Goal: Information Seeking & Learning: Check status

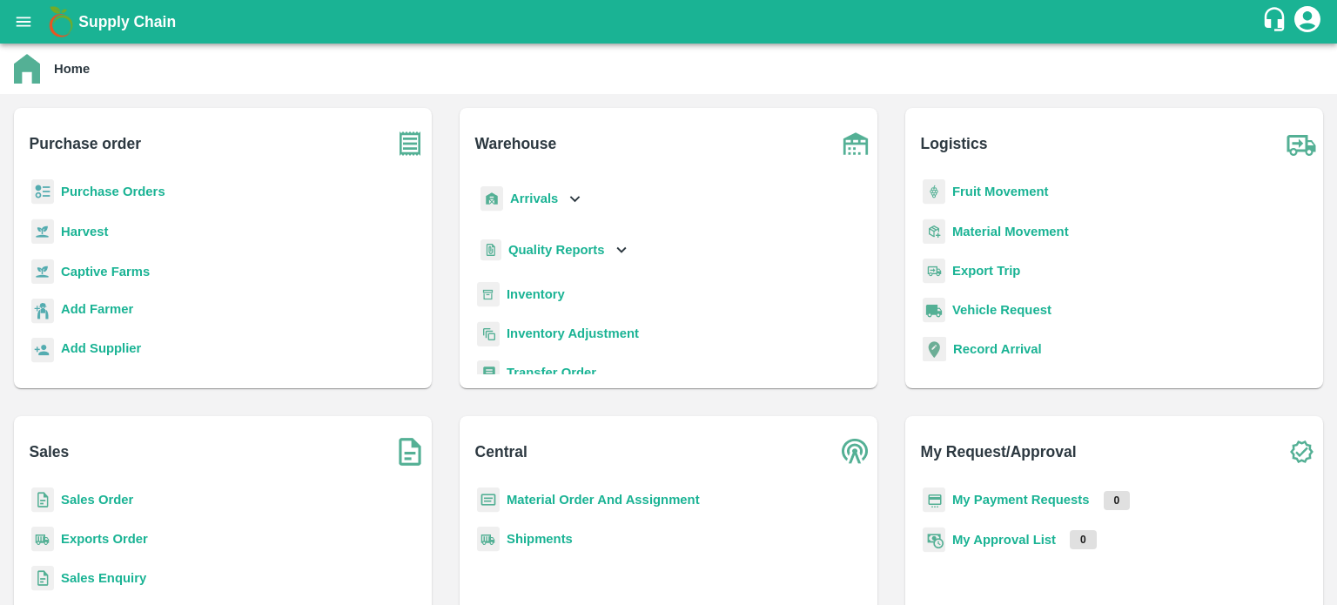
click at [55, 501] on div "Sales Order" at bounding box center [223, 506] width 390 height 39
click at [77, 499] on b "Sales Order" at bounding box center [97, 500] width 72 height 14
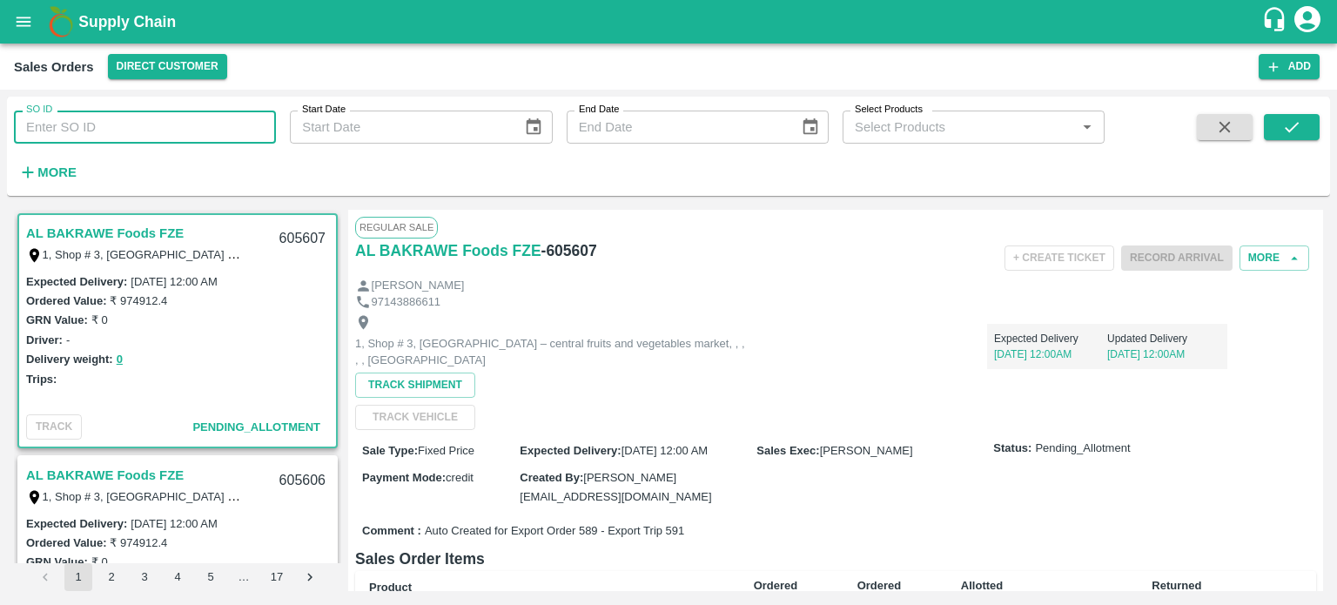
click at [160, 114] on input "SO ID" at bounding box center [145, 127] width 262 height 33
type input "605585"
click at [1301, 131] on icon "submit" at bounding box center [1291, 127] width 19 height 19
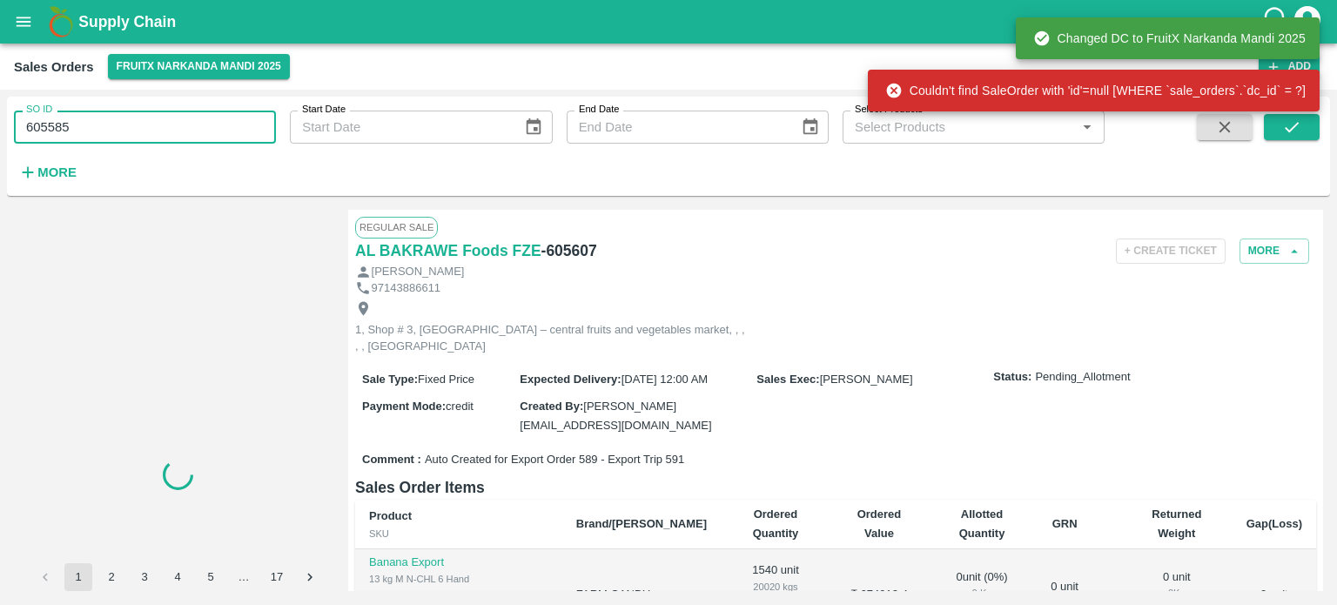
click at [133, 111] on input "605585" at bounding box center [145, 127] width 262 height 33
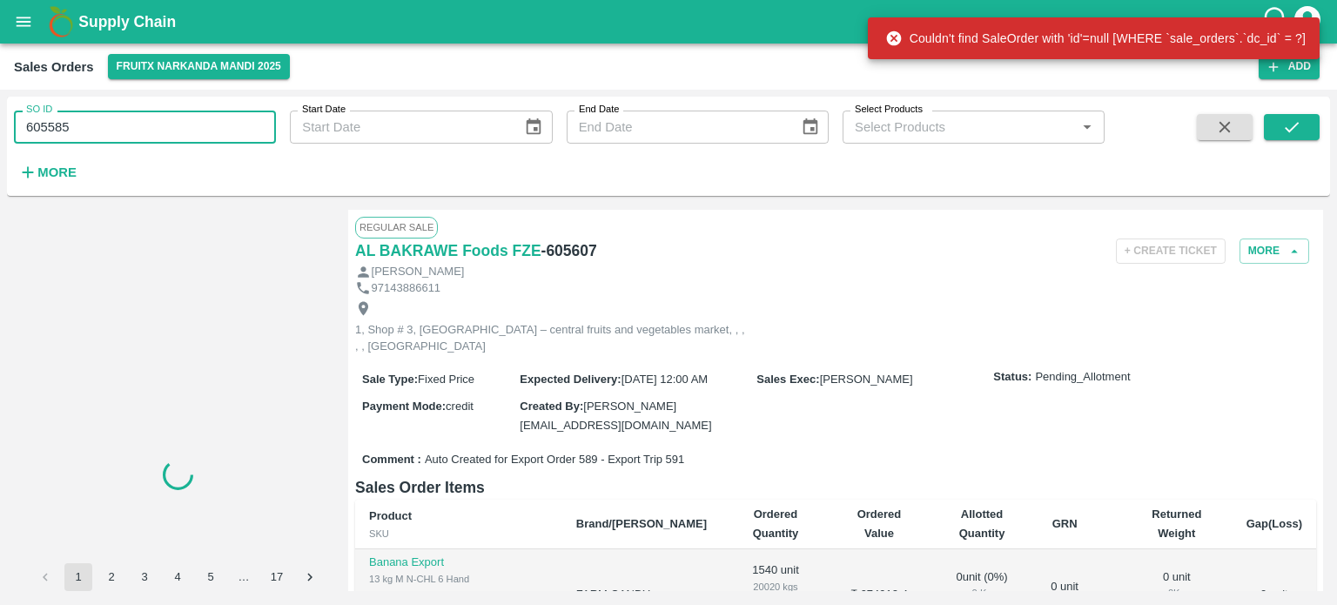
drag, startPoint x: 56, startPoint y: 131, endPoint x: 146, endPoint y: 125, distance: 90.7
click at [146, 125] on input "605585" at bounding box center [145, 127] width 262 height 33
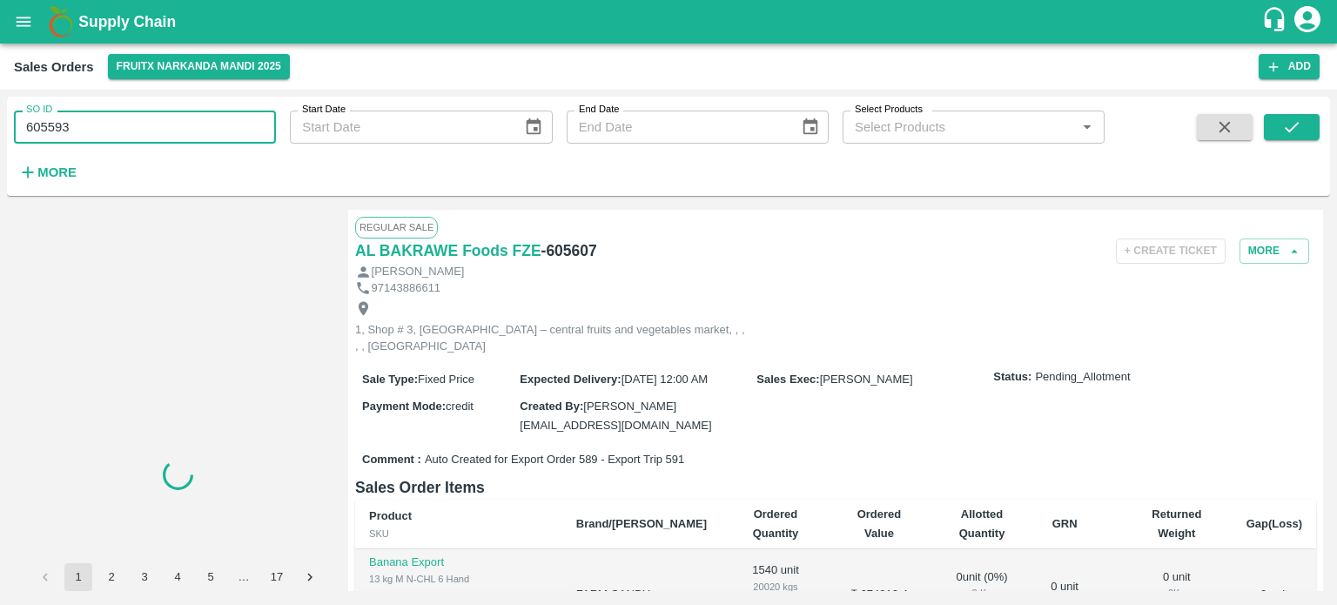
click at [135, 138] on input "605593" at bounding box center [145, 127] width 262 height 33
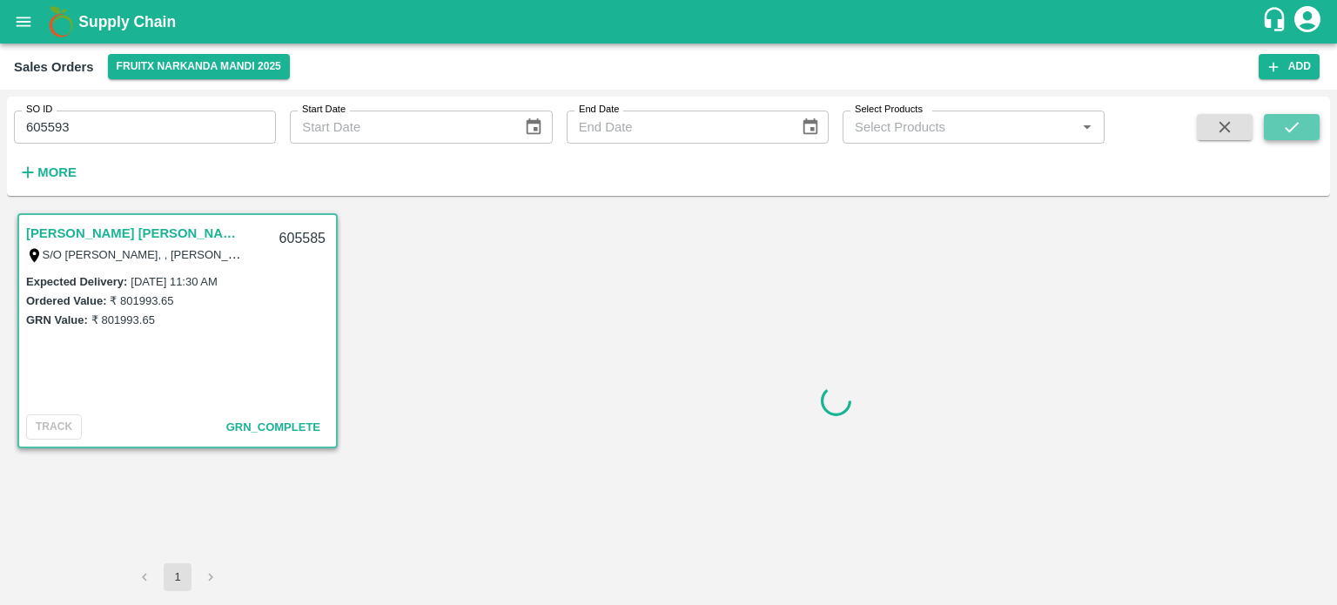
click at [1294, 125] on icon "submit" at bounding box center [1292, 127] width 14 height 10
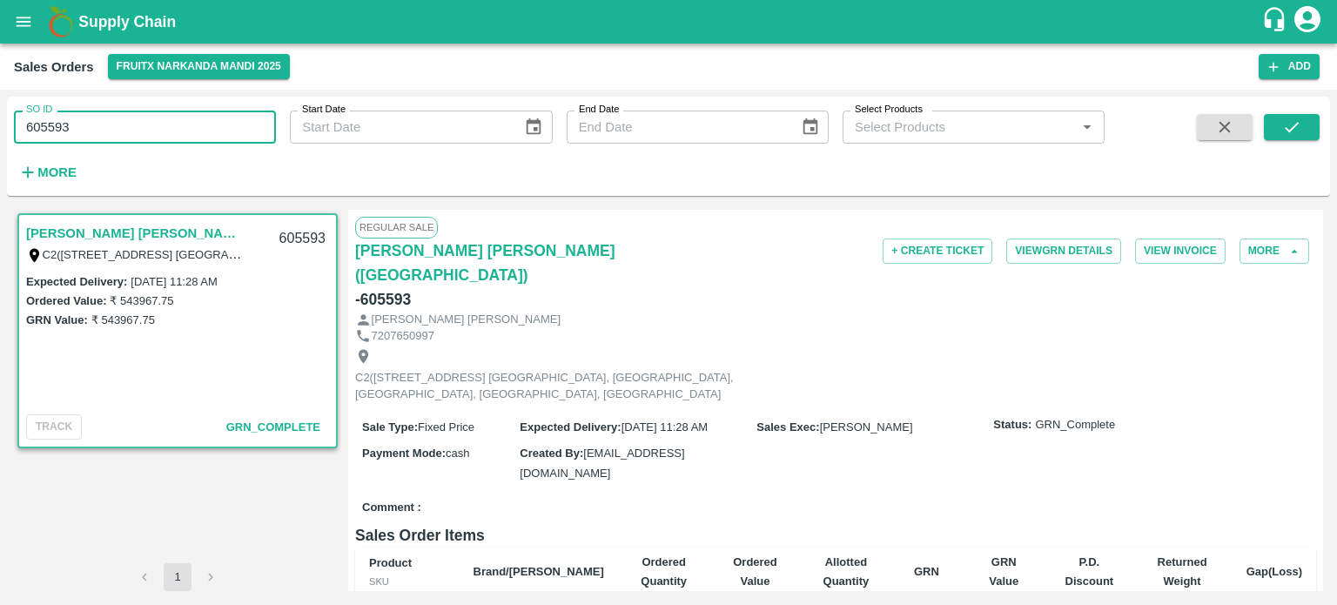
drag, startPoint x: 55, startPoint y: 121, endPoint x: 189, endPoint y: 136, distance: 134.9
click at [188, 136] on input "605593" at bounding box center [145, 127] width 262 height 33
click at [188, 129] on input "605586" at bounding box center [145, 127] width 262 height 33
click at [1306, 135] on button "submit" at bounding box center [1292, 127] width 56 height 26
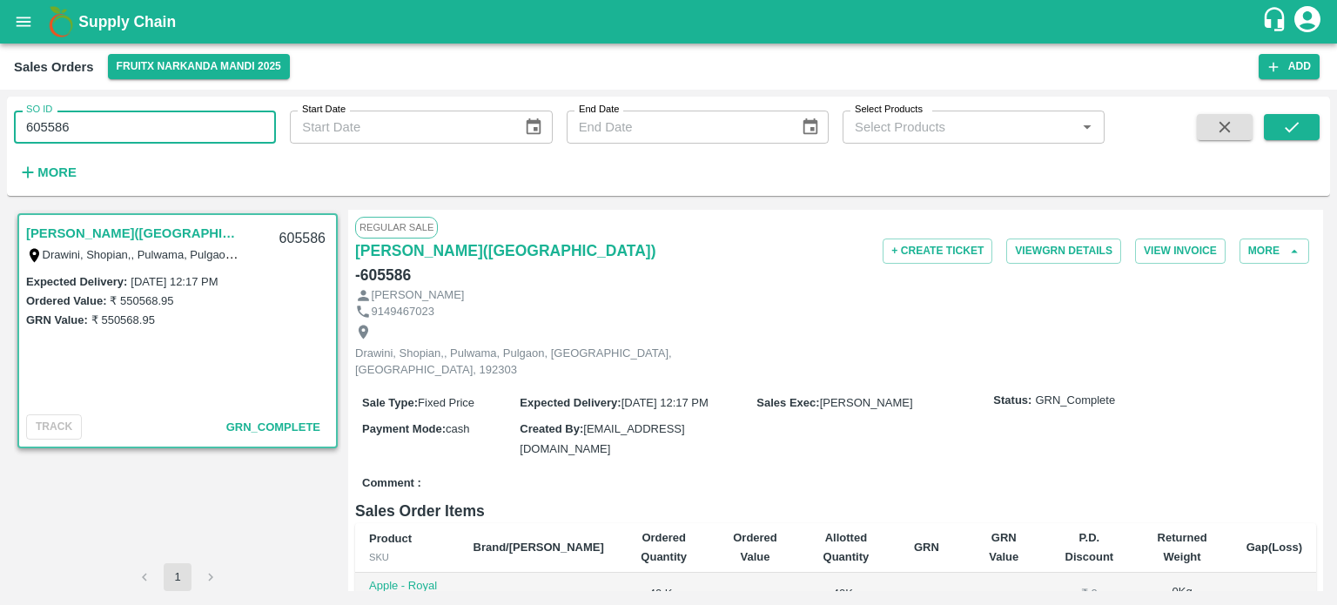
drag, startPoint x: 54, startPoint y: 121, endPoint x: 159, endPoint y: 126, distance: 105.5
click at [146, 130] on input "605586" at bounding box center [145, 127] width 262 height 33
click at [150, 112] on input "605595" at bounding box center [145, 127] width 262 height 33
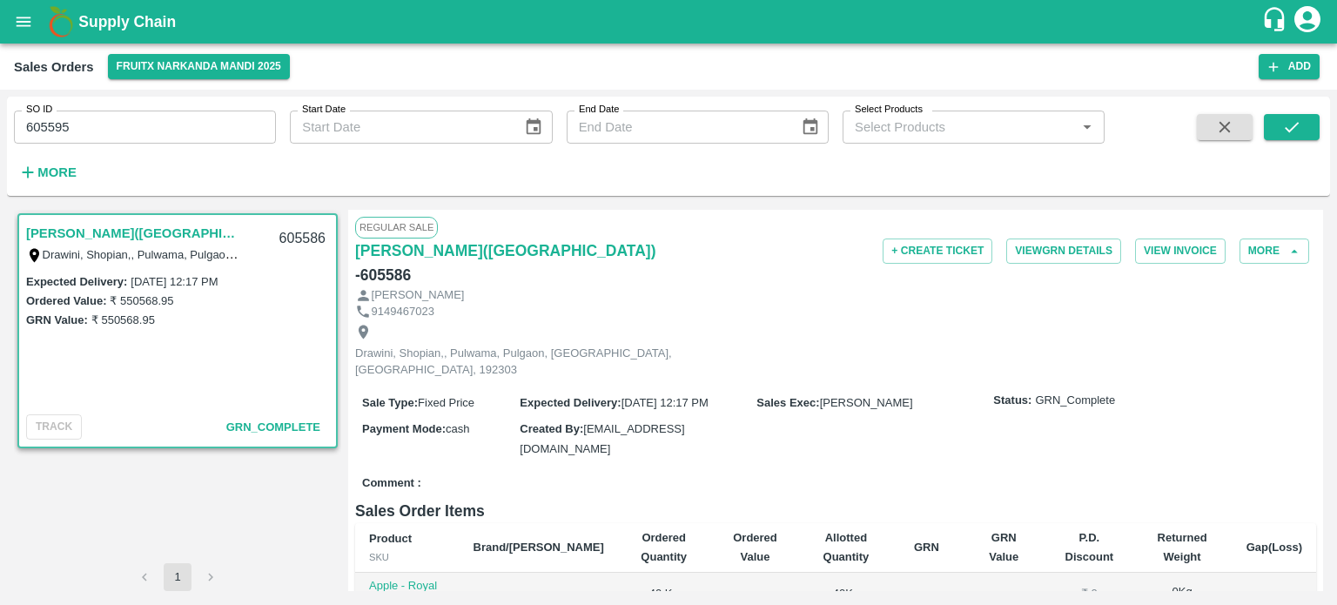
click at [1290, 141] on span at bounding box center [1292, 149] width 56 height 71
click at [1286, 132] on icon "submit" at bounding box center [1291, 127] width 19 height 19
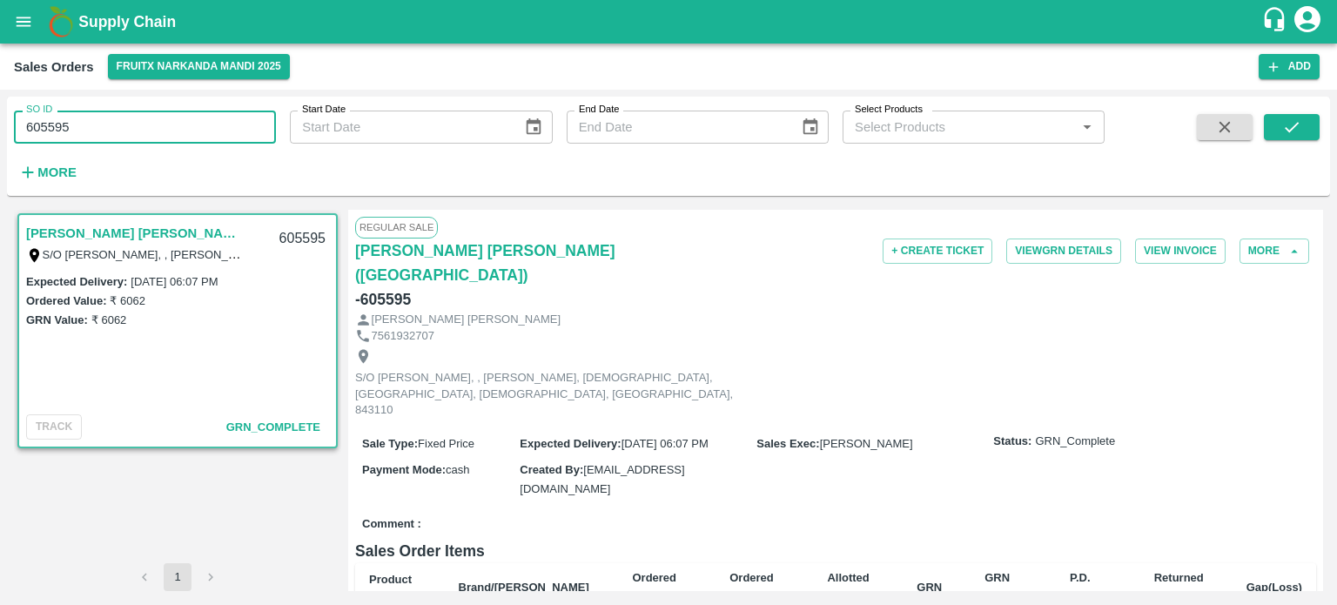
drag, startPoint x: 63, startPoint y: 120, endPoint x: 178, endPoint y: 119, distance: 115.8
click at [177, 119] on input "605595" at bounding box center [145, 127] width 262 height 33
click at [175, 116] on input "605594" at bounding box center [145, 127] width 262 height 33
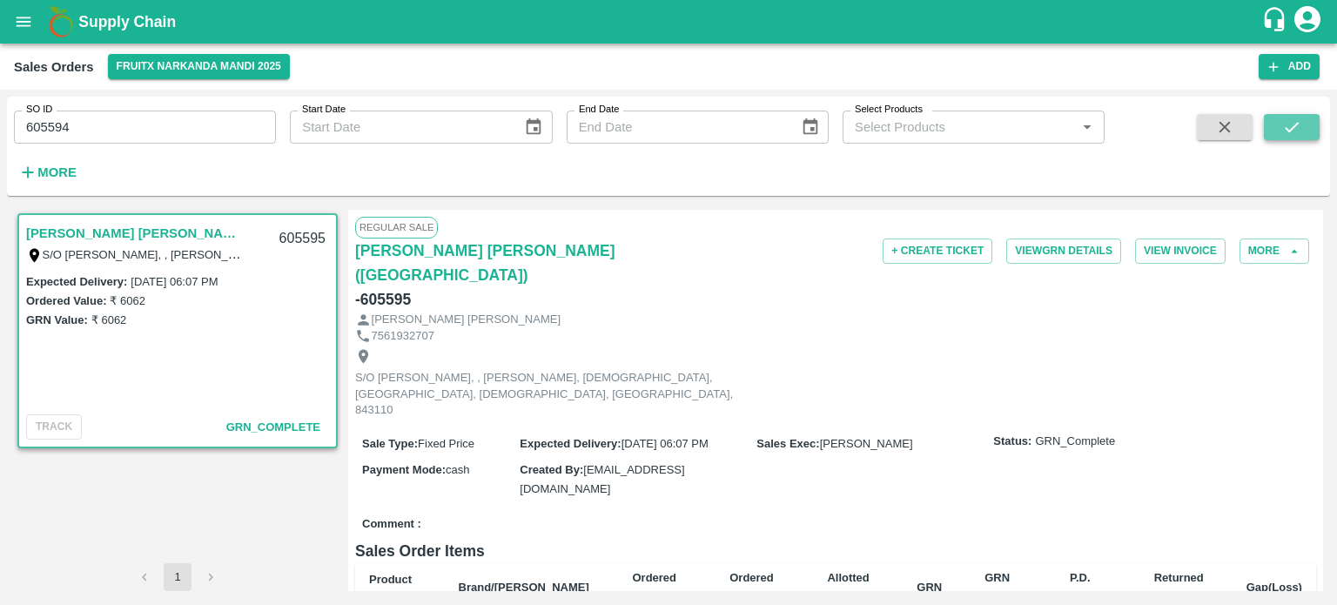
click at [1280, 135] on button "submit" at bounding box center [1292, 127] width 56 height 26
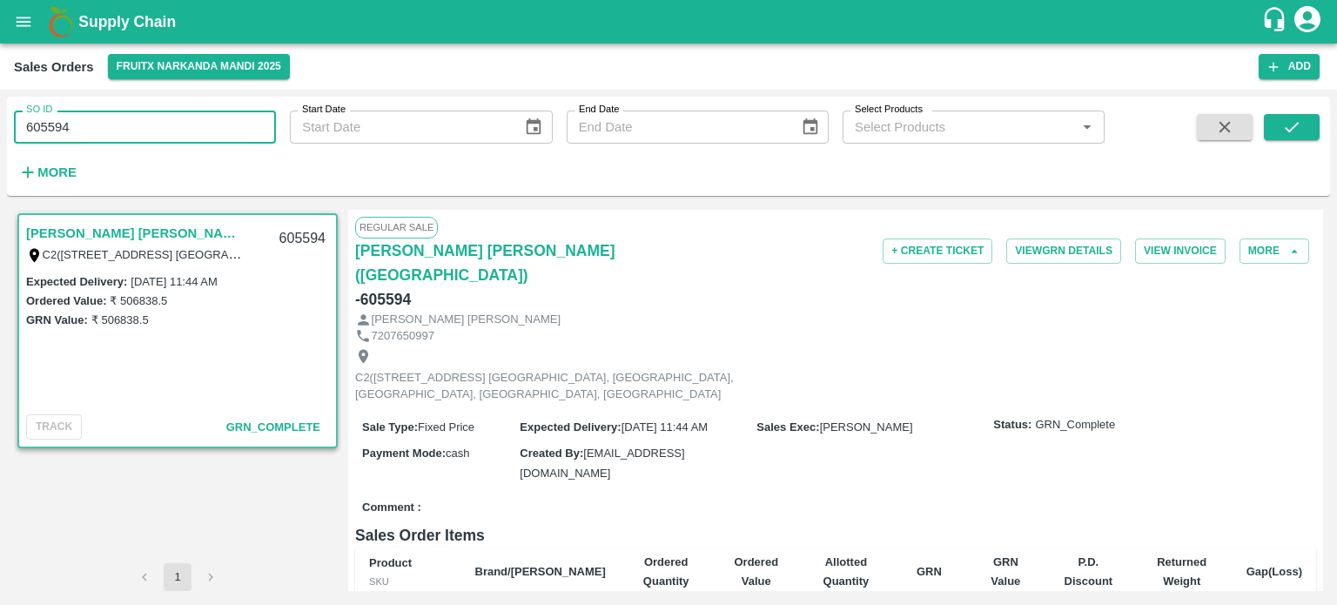
drag, startPoint x: 63, startPoint y: 121, endPoint x: 171, endPoint y: 119, distance: 108.0
click at [171, 119] on input "605594" at bounding box center [145, 127] width 262 height 33
click at [162, 117] on input "605596" at bounding box center [145, 127] width 262 height 33
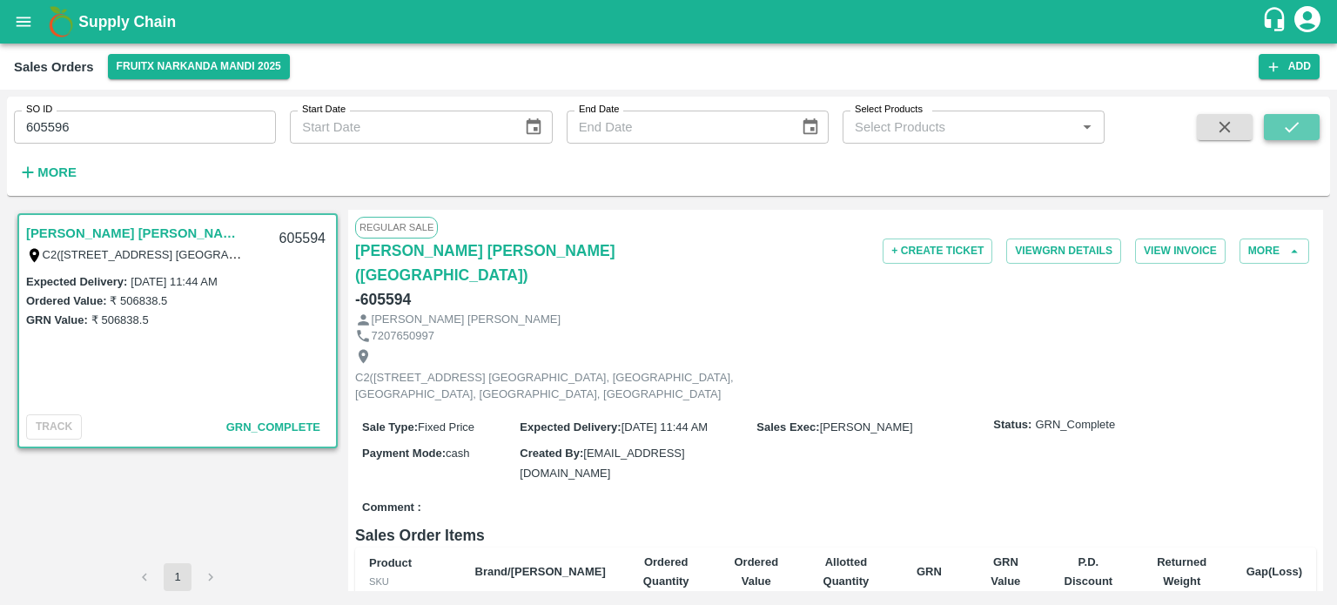
click at [1288, 131] on icon "submit" at bounding box center [1292, 127] width 14 height 10
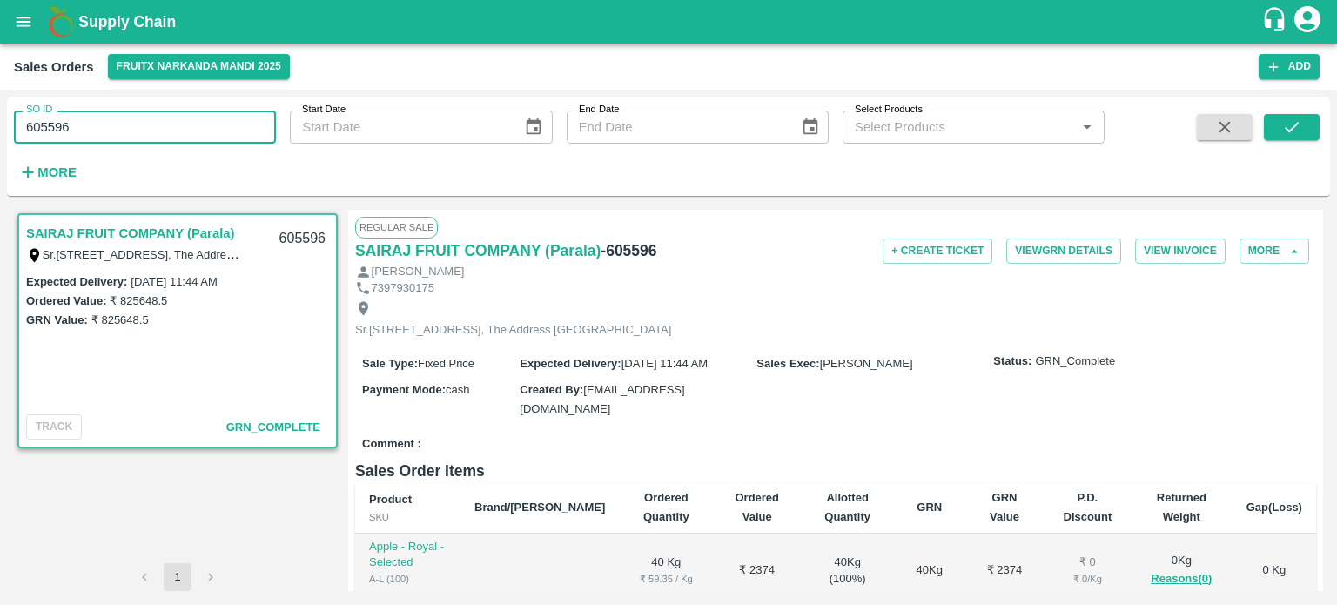
drag, startPoint x: 44, startPoint y: 122, endPoint x: 143, endPoint y: 127, distance: 98.5
click at [143, 127] on input "605596" at bounding box center [145, 127] width 262 height 33
click at [143, 121] on input "605015" at bounding box center [145, 127] width 262 height 33
click at [1281, 131] on button "submit" at bounding box center [1292, 127] width 56 height 26
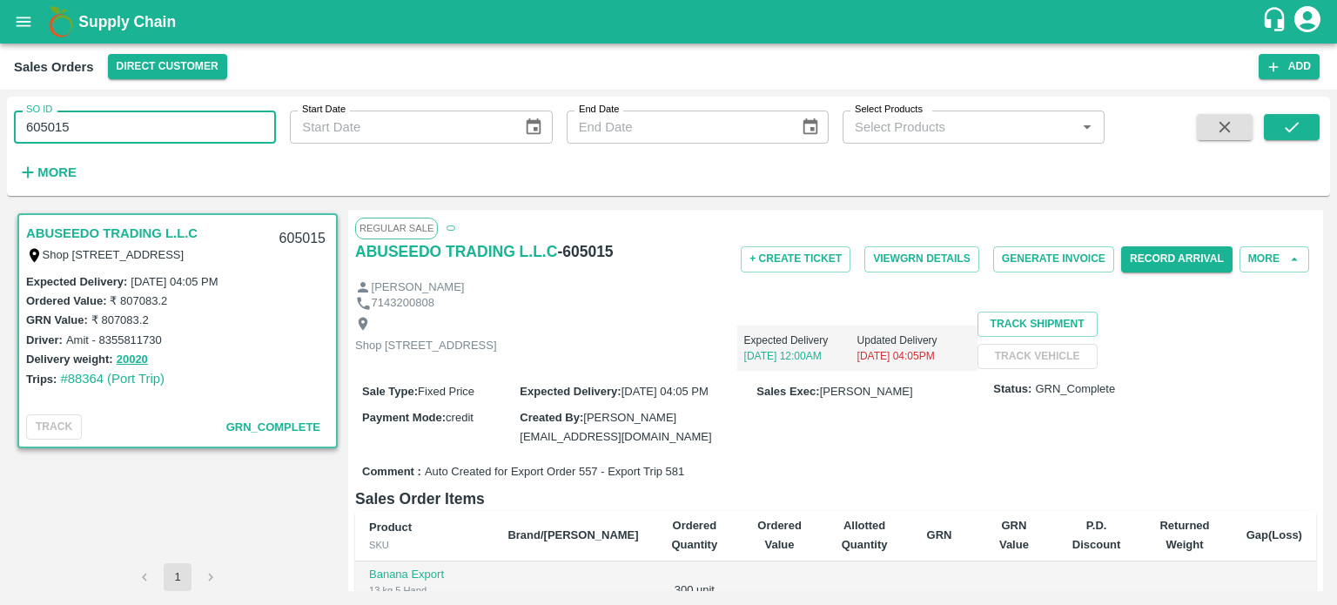
drag, startPoint x: 49, startPoint y: 126, endPoint x: 178, endPoint y: 110, distance: 129.9
click at [175, 123] on input "605015" at bounding box center [145, 127] width 262 height 33
click at [247, 138] on input "605610" at bounding box center [145, 127] width 262 height 33
click at [1294, 138] on button "submit" at bounding box center [1292, 127] width 56 height 26
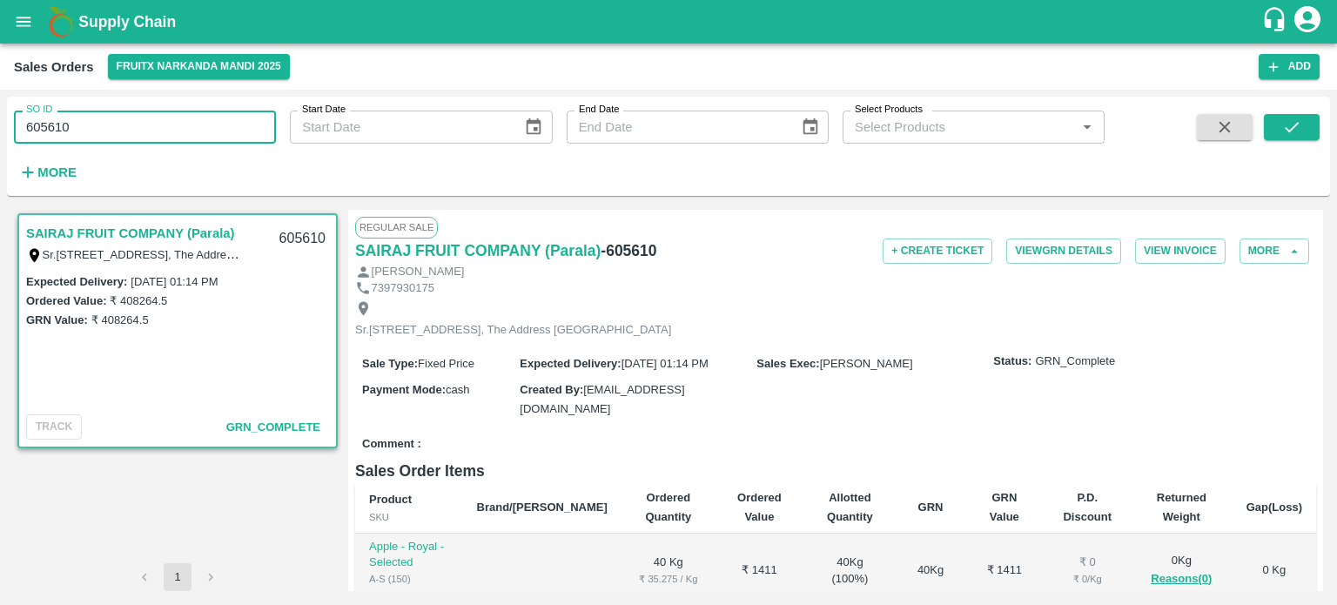
drag, startPoint x: 56, startPoint y: 125, endPoint x: 195, endPoint y: 124, distance: 139.3
click at [194, 124] on input "605610" at bounding box center [145, 127] width 262 height 33
click at [193, 119] on input "605609" at bounding box center [145, 127] width 262 height 33
click at [1280, 118] on button "submit" at bounding box center [1292, 127] width 56 height 26
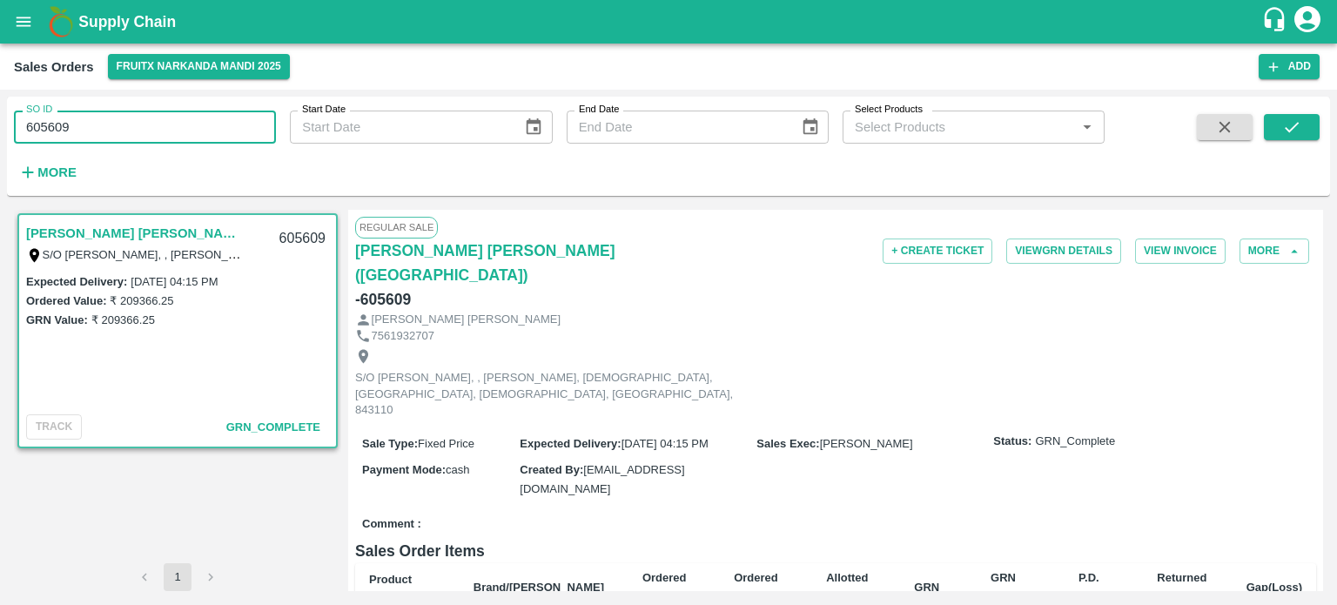
click at [122, 128] on input "605609" at bounding box center [145, 127] width 262 height 33
click at [122, 128] on input "605608" at bounding box center [145, 127] width 262 height 33
click at [1294, 131] on icon "submit" at bounding box center [1291, 127] width 19 height 19
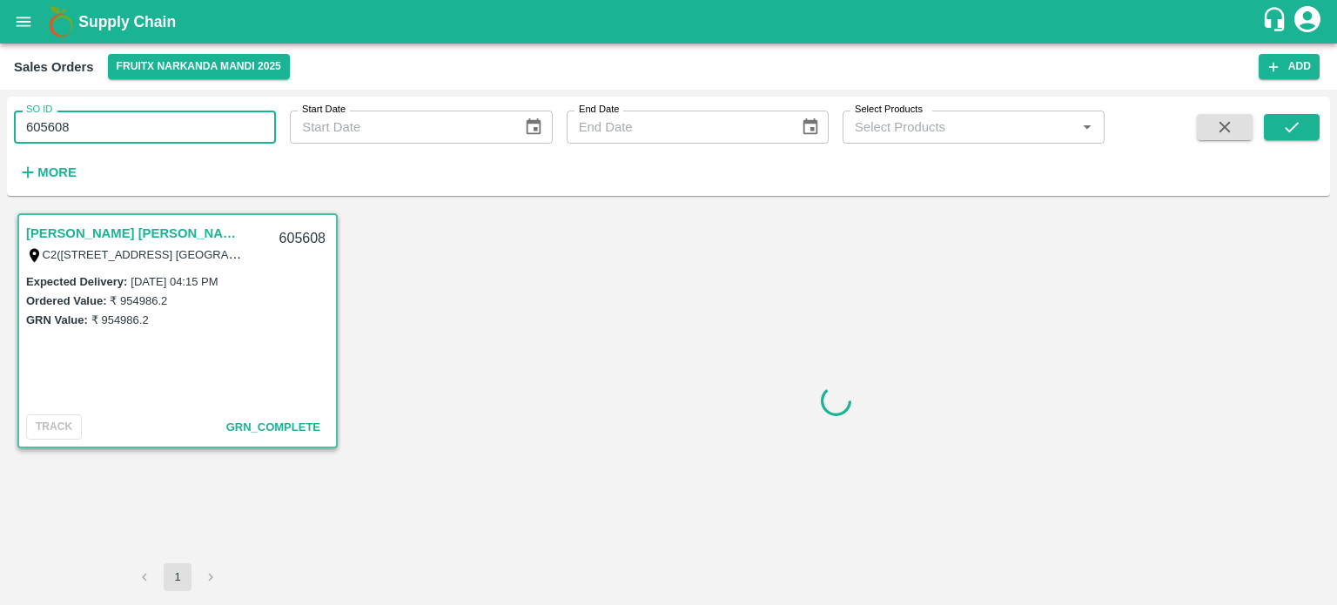
drag, startPoint x: 46, startPoint y: 124, endPoint x: 230, endPoint y: 98, distance: 185.5
click at [217, 103] on div "SO ID 605608 SO ID" at bounding box center [138, 120] width 276 height 47
click at [153, 111] on input "60560897" at bounding box center [145, 127] width 262 height 33
click at [63, 130] on input "60560897" at bounding box center [145, 127] width 262 height 33
drag, startPoint x: 48, startPoint y: 123, endPoint x: 239, endPoint y: 107, distance: 191.3
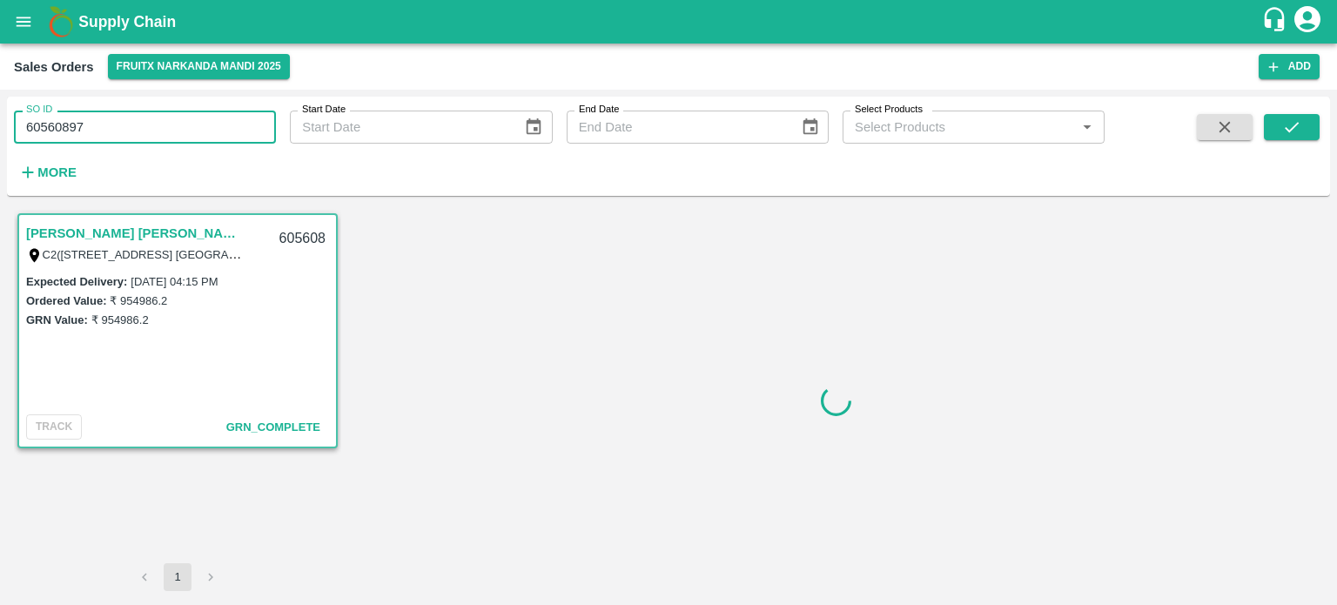
click at [228, 124] on input "60560897" at bounding box center [145, 127] width 262 height 33
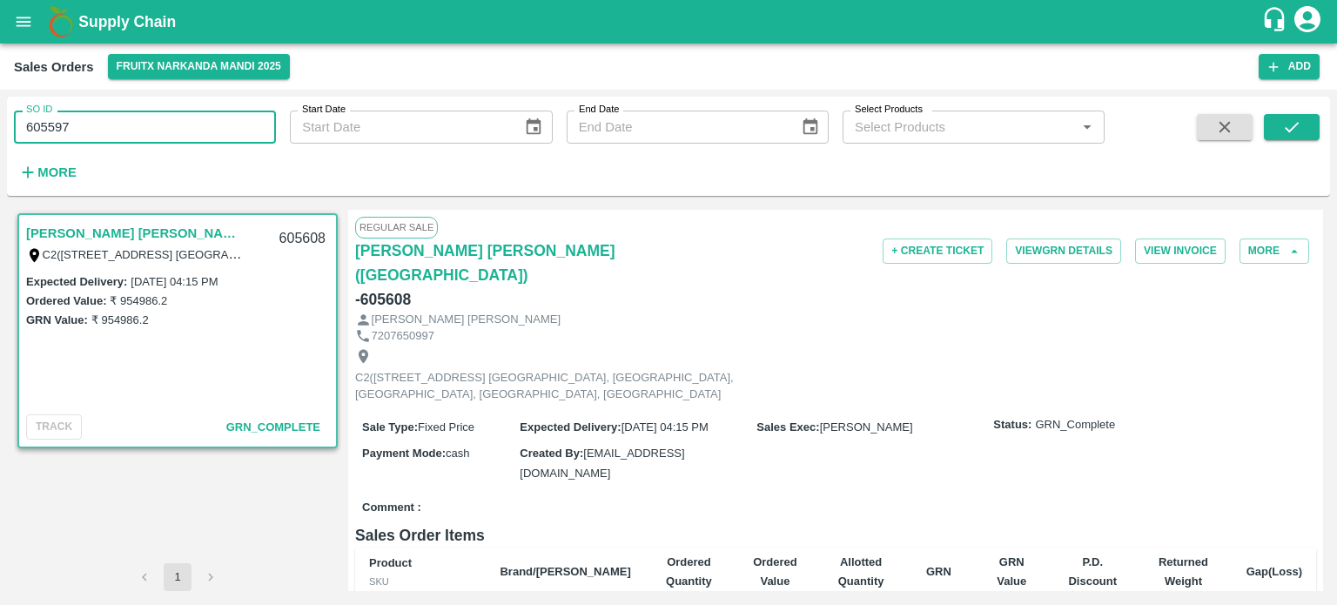
click at [185, 120] on input "605597" at bounding box center [145, 127] width 262 height 33
click at [1298, 131] on icon "submit" at bounding box center [1291, 127] width 19 height 19
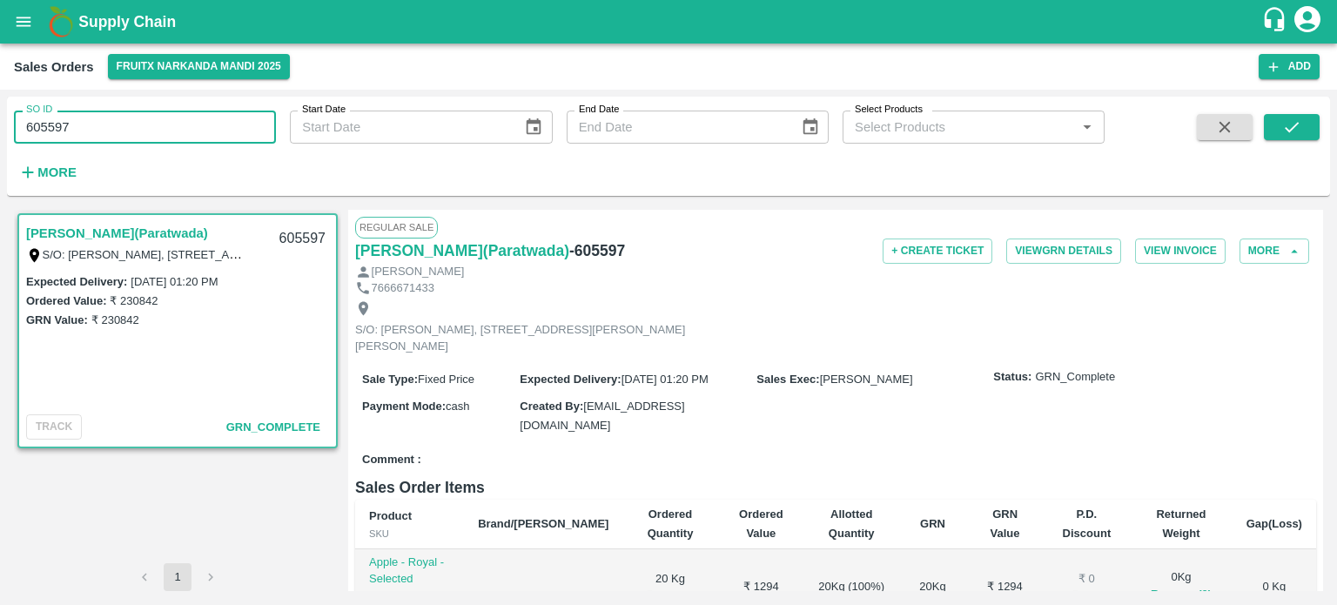
drag, startPoint x: 49, startPoint y: 126, endPoint x: 139, endPoint y: 118, distance: 90.9
click at [139, 118] on input "605597" at bounding box center [145, 127] width 262 height 33
click at [143, 115] on input "605613" at bounding box center [145, 127] width 262 height 33
click at [1294, 132] on icon "submit" at bounding box center [1291, 127] width 19 height 19
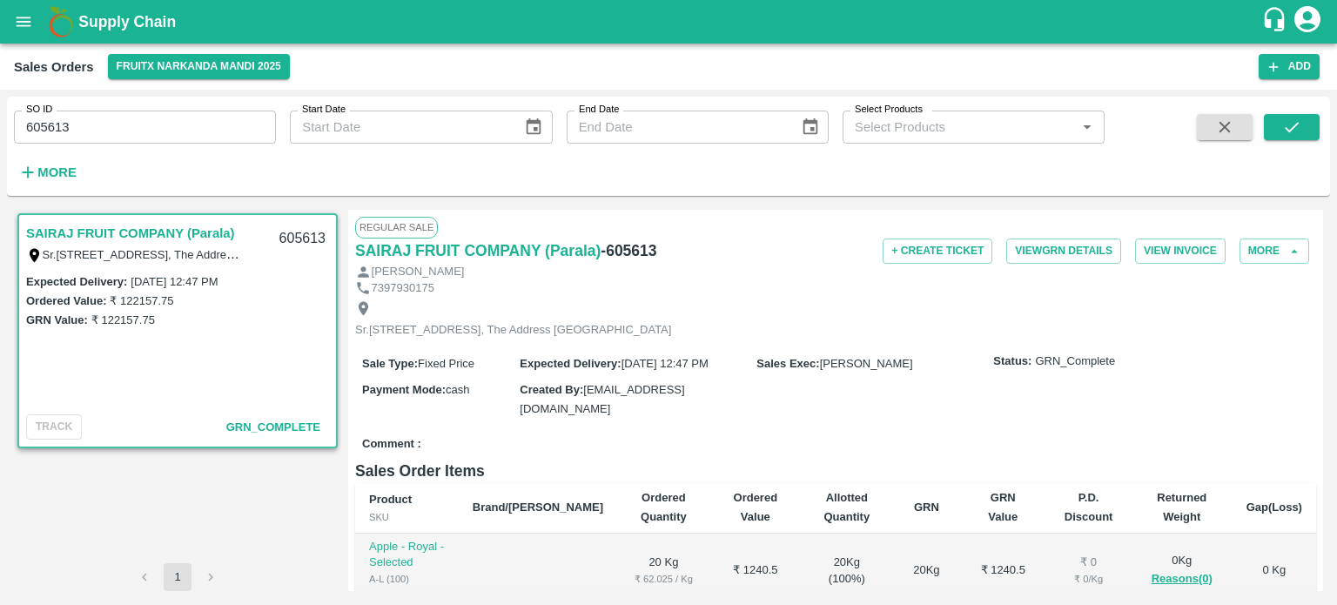
click at [136, 124] on input "605613" at bounding box center [145, 127] width 262 height 33
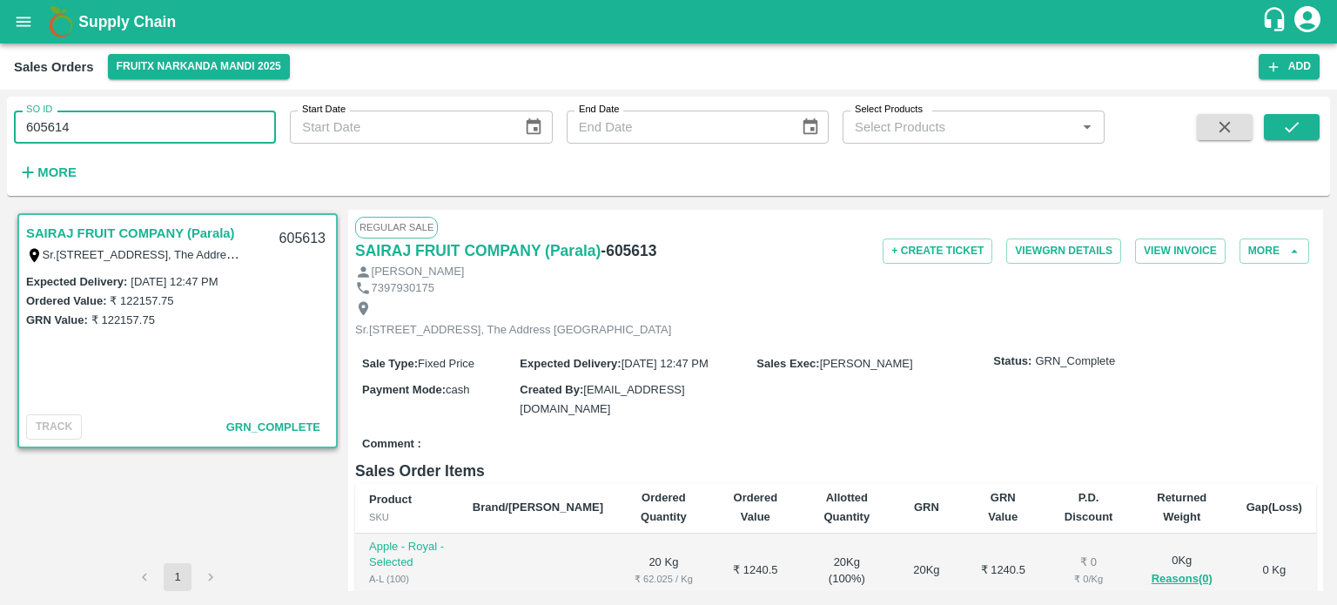
click at [136, 124] on input "605614" at bounding box center [145, 127] width 262 height 33
click at [1284, 121] on icon "submit" at bounding box center [1291, 127] width 19 height 19
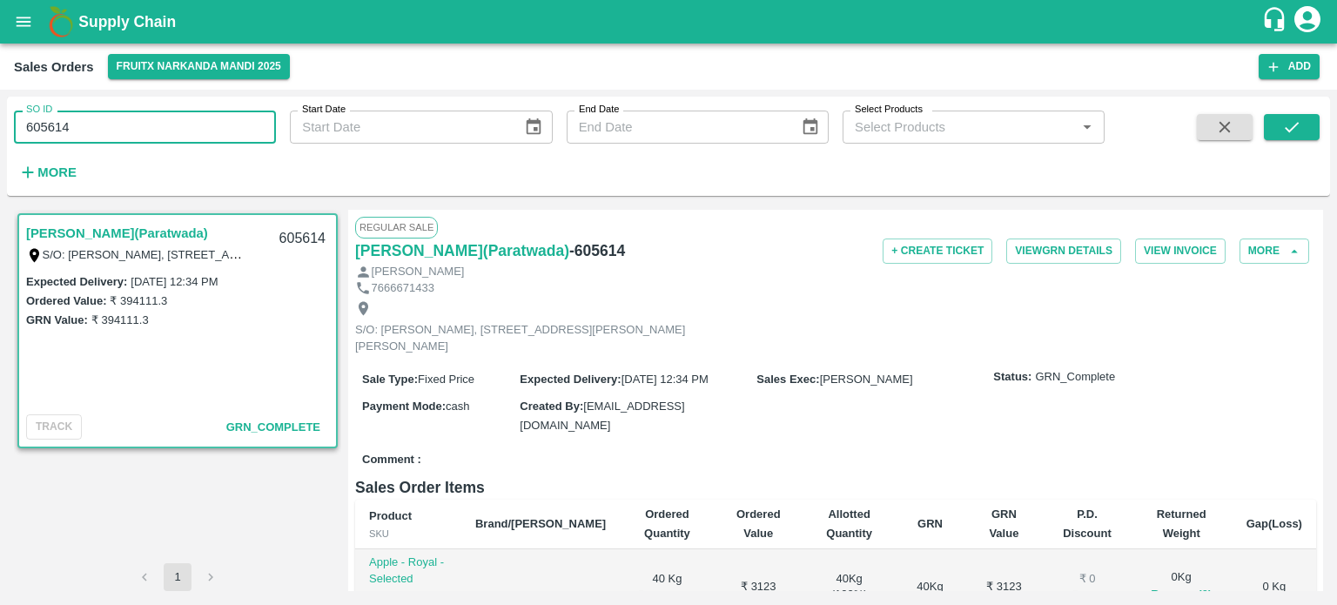
drag, startPoint x: 44, startPoint y: 119, endPoint x: 157, endPoint y: 124, distance: 112.4
click at [154, 126] on input "605614" at bounding box center [145, 127] width 262 height 33
click at [162, 119] on input "605559" at bounding box center [145, 127] width 262 height 33
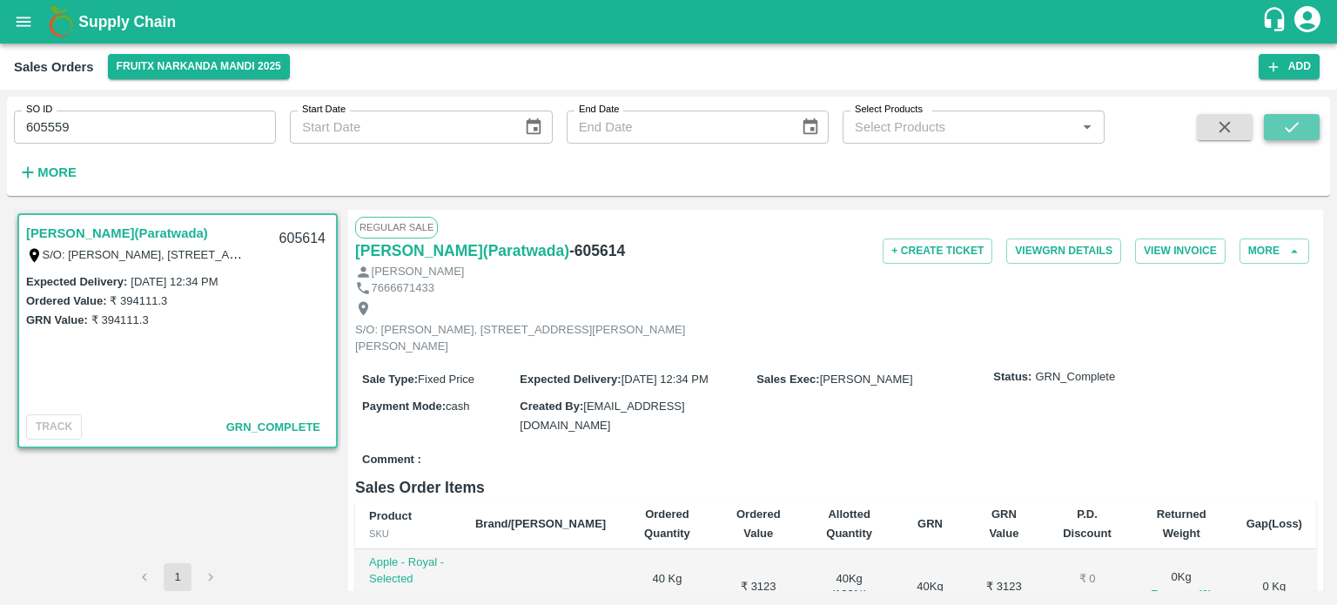
click at [1301, 131] on icon "submit" at bounding box center [1291, 127] width 19 height 19
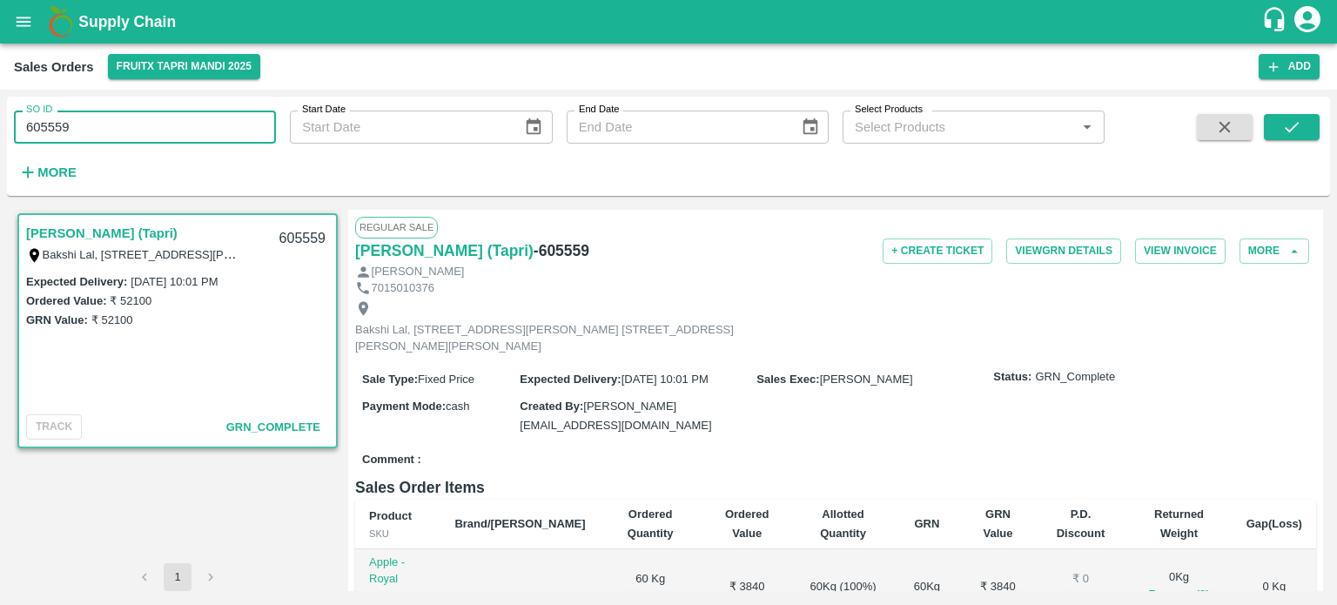
drag, startPoint x: 107, startPoint y: 128, endPoint x: 237, endPoint y: 114, distance: 130.4
click at [237, 114] on input "605559" at bounding box center [145, 127] width 262 height 33
click at [212, 129] on input "605612" at bounding box center [145, 127] width 262 height 33
click at [1287, 114] on button "submit" at bounding box center [1292, 127] width 56 height 26
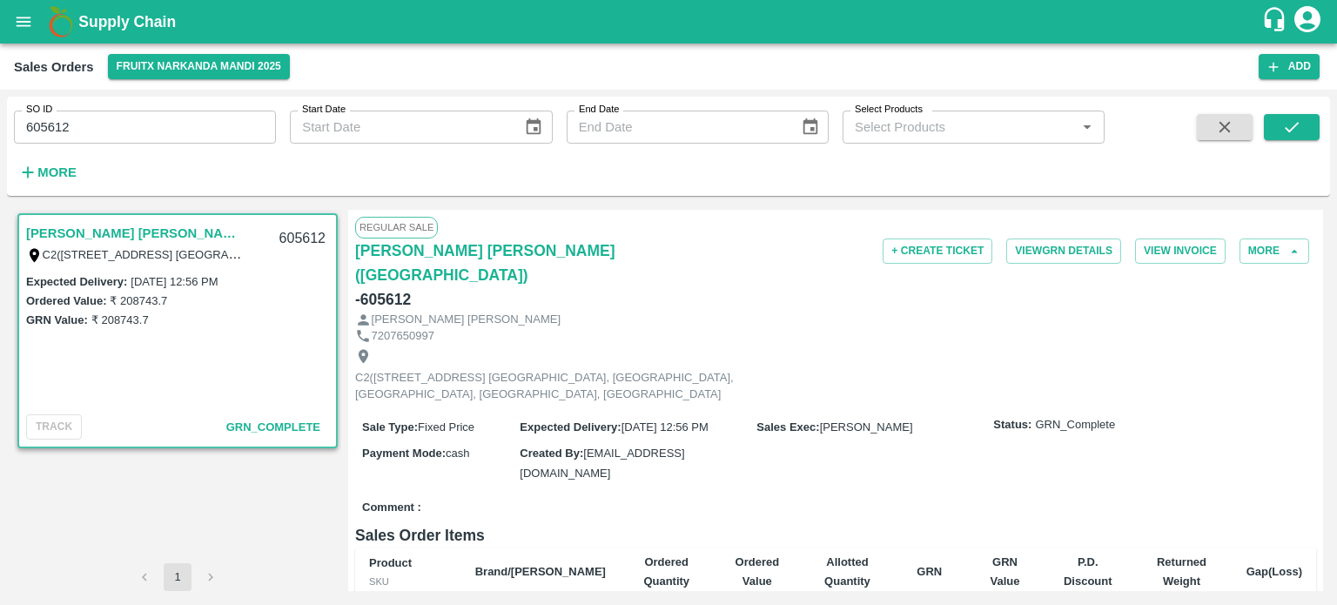
drag, startPoint x: 49, startPoint y: 127, endPoint x: 136, endPoint y: 127, distance: 87.0
click at [136, 127] on input "605612" at bounding box center [145, 127] width 262 height 33
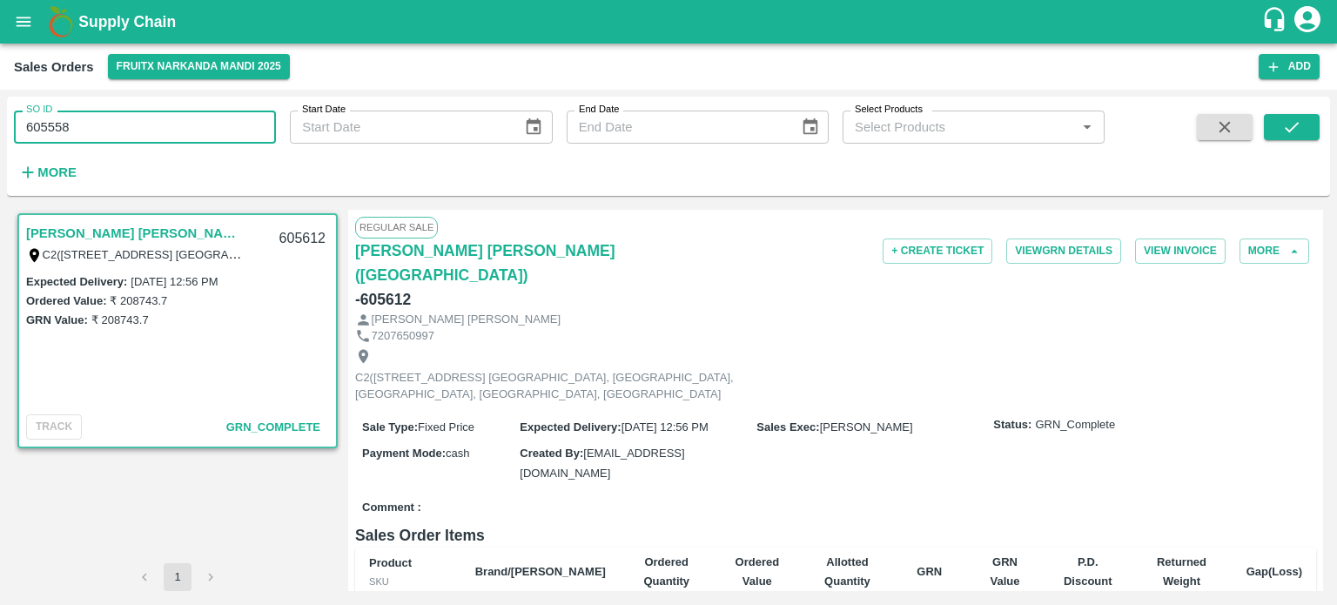
click at [138, 123] on input "605558" at bounding box center [145, 127] width 262 height 33
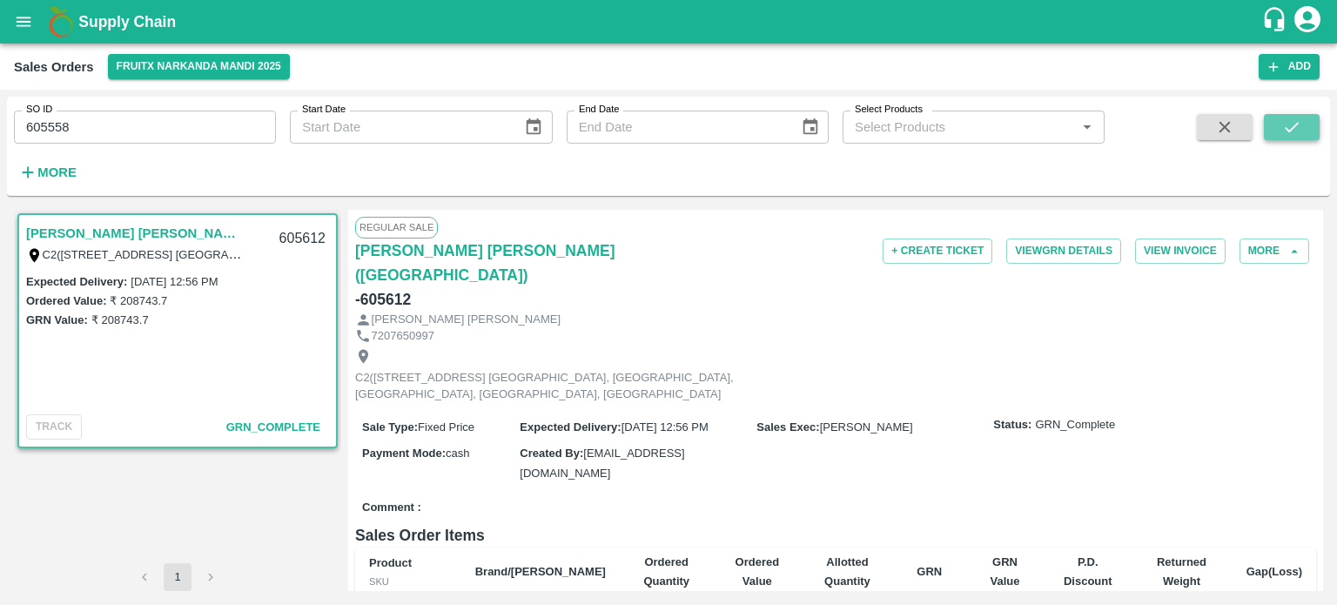
click at [1303, 134] on button "submit" at bounding box center [1292, 127] width 56 height 26
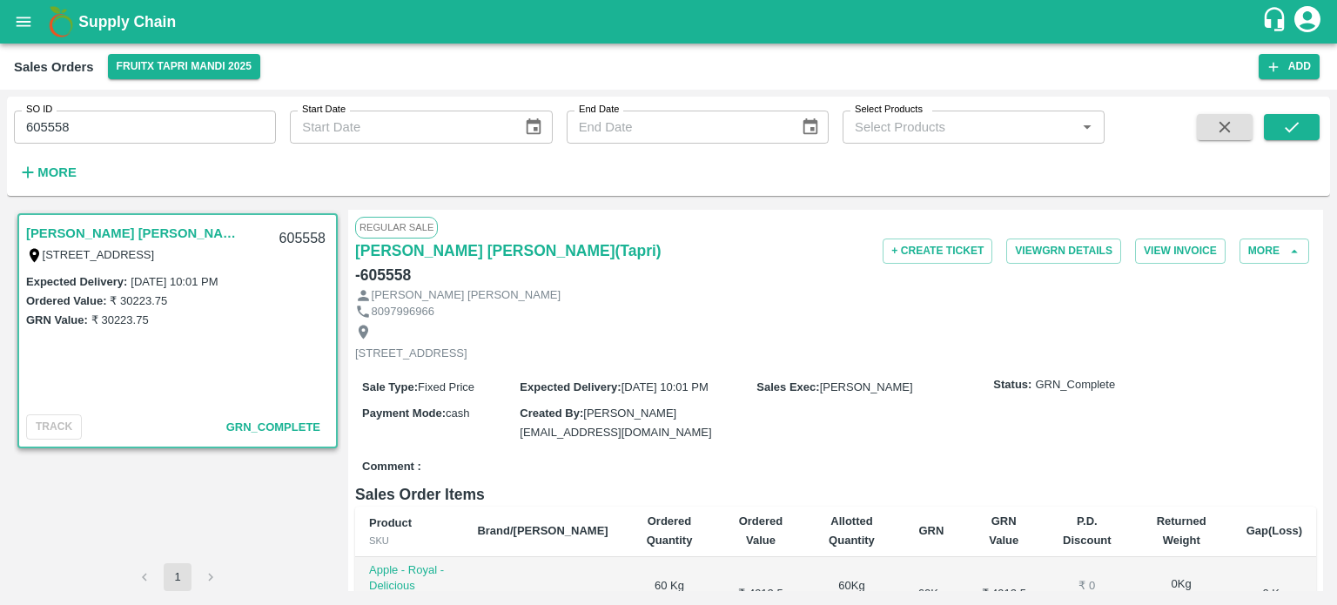
drag, startPoint x: 48, startPoint y: 118, endPoint x: 148, endPoint y: 124, distance: 100.3
click at [145, 124] on input "605558" at bounding box center [145, 127] width 262 height 33
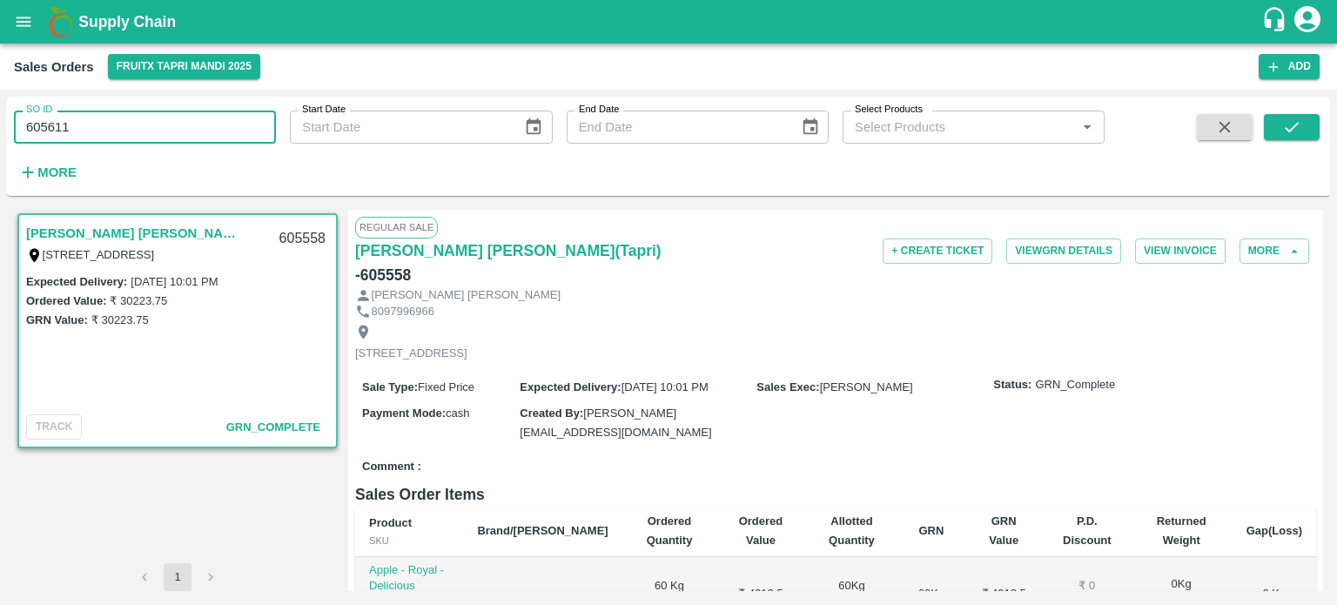
click at [151, 121] on input "605611" at bounding box center [145, 127] width 262 height 33
click at [1278, 138] on button "submit" at bounding box center [1292, 127] width 56 height 26
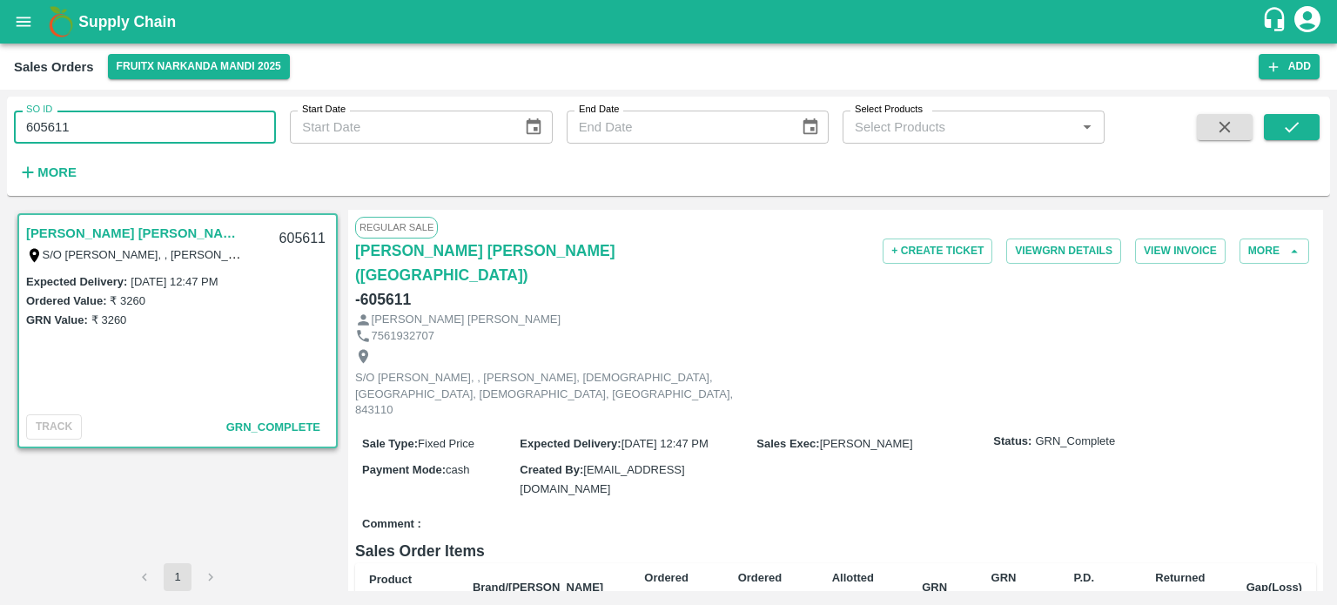
drag, startPoint x: 55, startPoint y: 117, endPoint x: 188, endPoint y: 123, distance: 133.3
click at [184, 124] on input "605611" at bounding box center [145, 127] width 262 height 33
click at [184, 116] on input "605629" at bounding box center [145, 127] width 262 height 33
click at [1282, 124] on icon "submit" at bounding box center [1291, 127] width 19 height 19
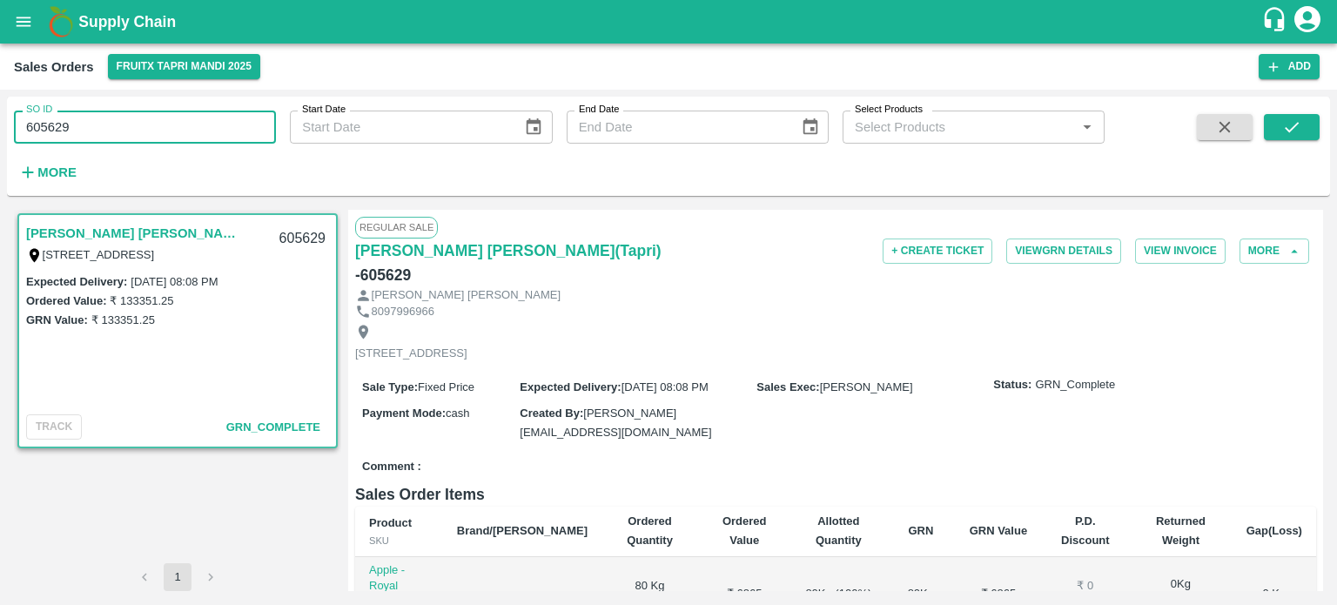
drag, startPoint x: 53, startPoint y: 124, endPoint x: 175, endPoint y: 131, distance: 122.1
click at [175, 131] on input "605629" at bounding box center [145, 127] width 262 height 33
click at [231, 131] on input "605631" at bounding box center [145, 127] width 262 height 33
click at [1287, 137] on button "submit" at bounding box center [1292, 127] width 56 height 26
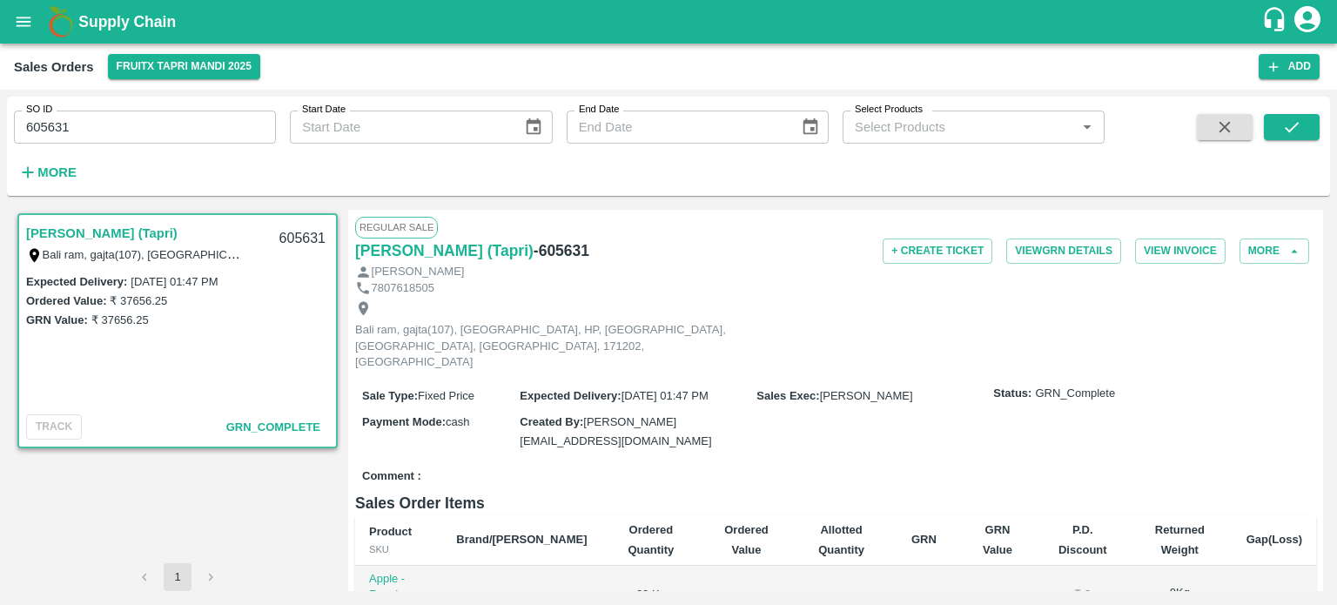
drag, startPoint x: 61, startPoint y: 122, endPoint x: 192, endPoint y: 126, distance: 131.5
click at [192, 126] on input "605631" at bounding box center [145, 127] width 262 height 33
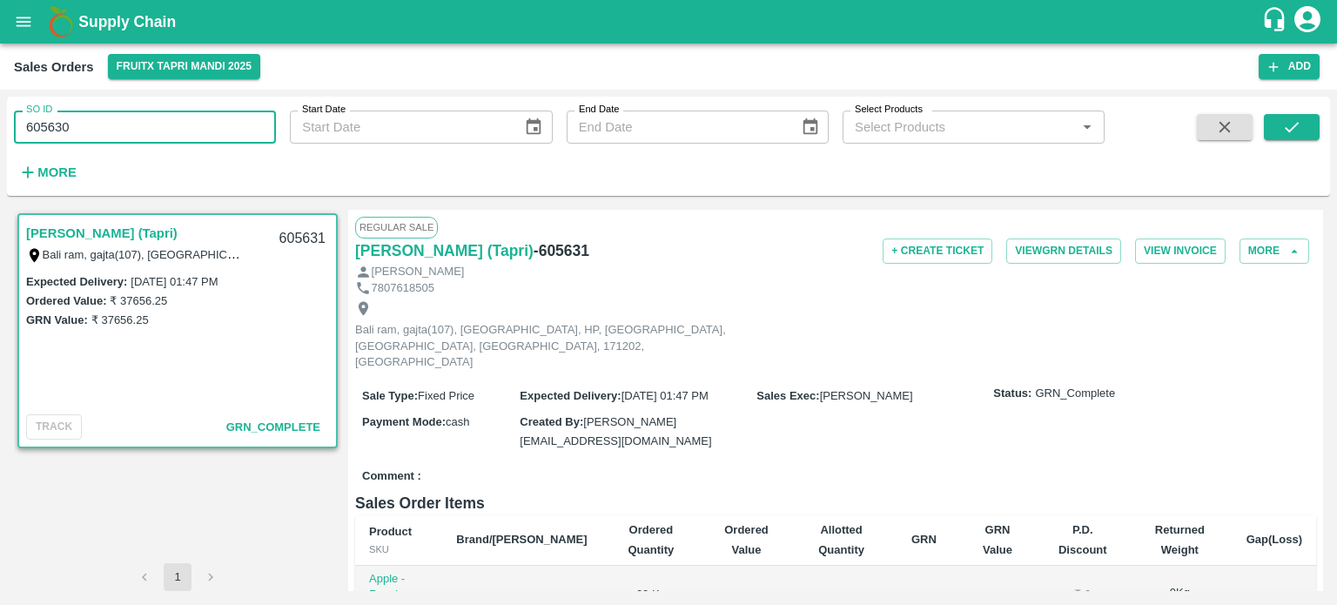
click at [192, 118] on input "605630" at bounding box center [145, 127] width 262 height 33
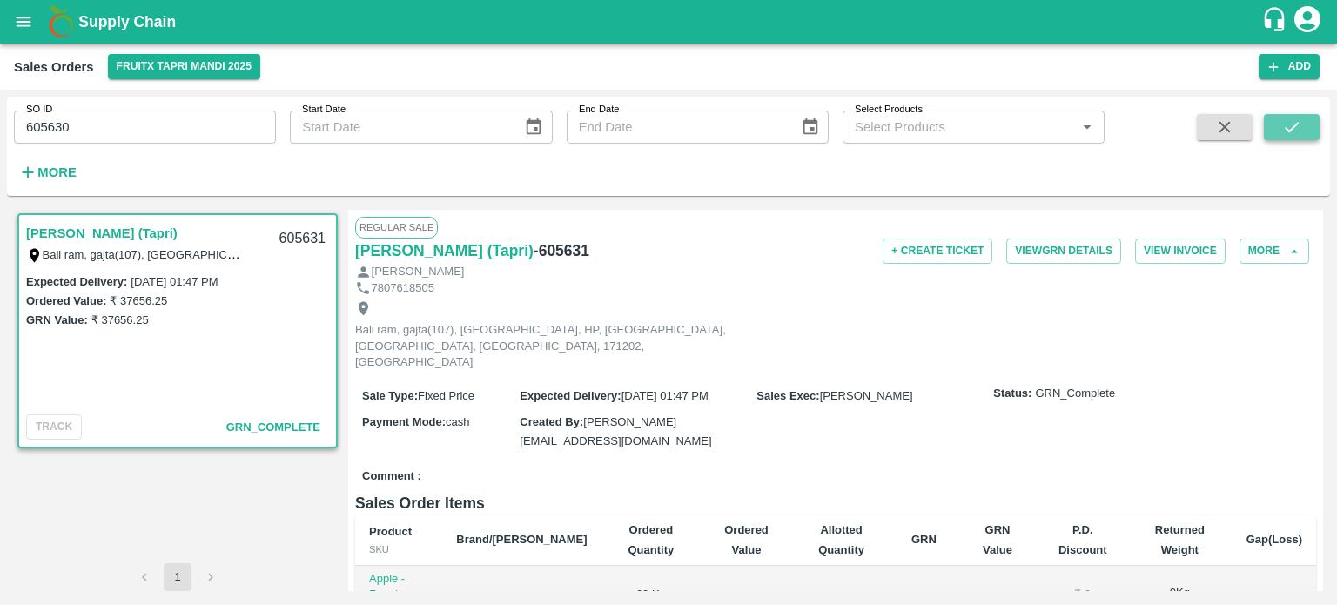
click at [1315, 122] on button "submit" at bounding box center [1292, 127] width 56 height 26
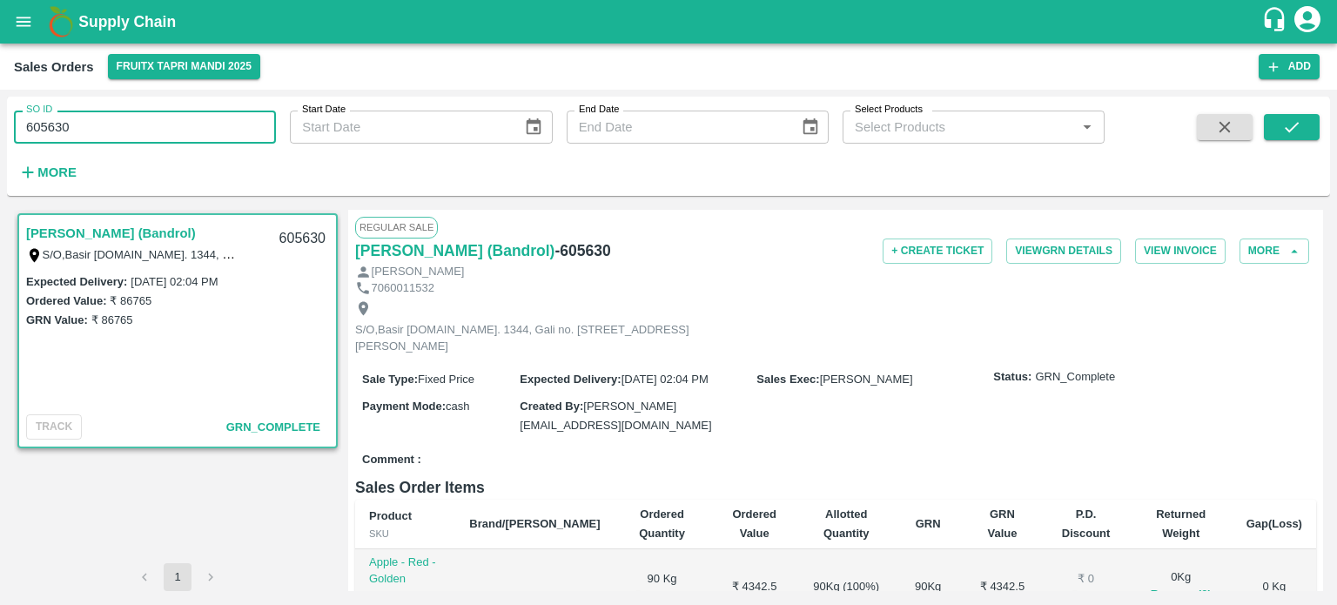
drag, startPoint x: 55, startPoint y: 130, endPoint x: 296, endPoint y: 131, distance: 241.1
click at [296, 131] on div "SO ID 605630 SO ID Start Date Start Date End Date End Date Select Products Sele…" at bounding box center [552, 142] width 1105 height 91
click at [174, 129] on input "605627" at bounding box center [145, 127] width 262 height 33
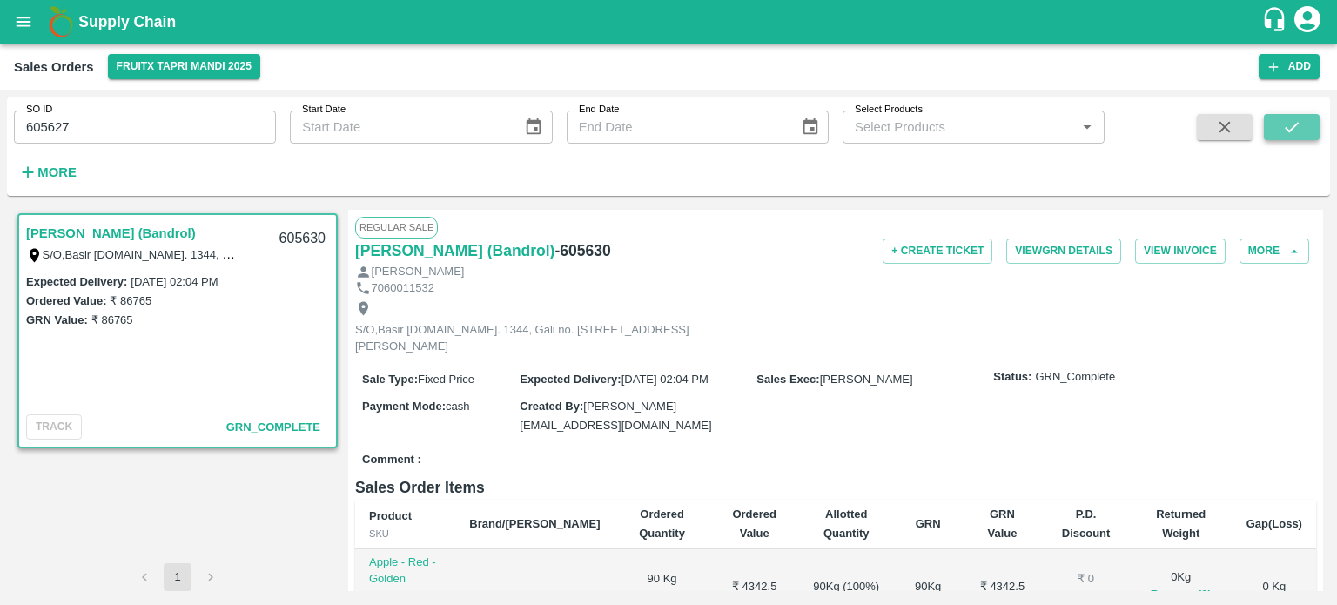
click at [1284, 135] on icon "submit" at bounding box center [1291, 127] width 19 height 19
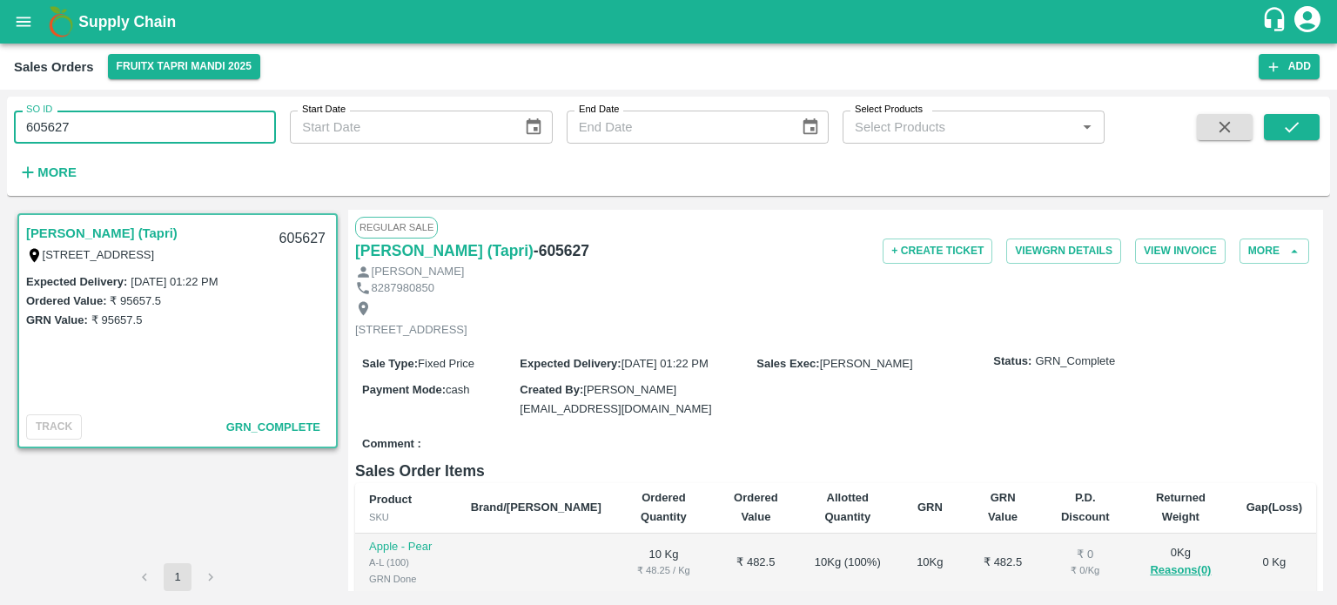
drag, startPoint x: 56, startPoint y: 128, endPoint x: 182, endPoint y: 115, distance: 126.9
click at [182, 115] on input "605627" at bounding box center [145, 127] width 262 height 33
click at [183, 113] on input "605632" at bounding box center [145, 127] width 262 height 33
click at [1287, 129] on icon "submit" at bounding box center [1292, 127] width 14 height 10
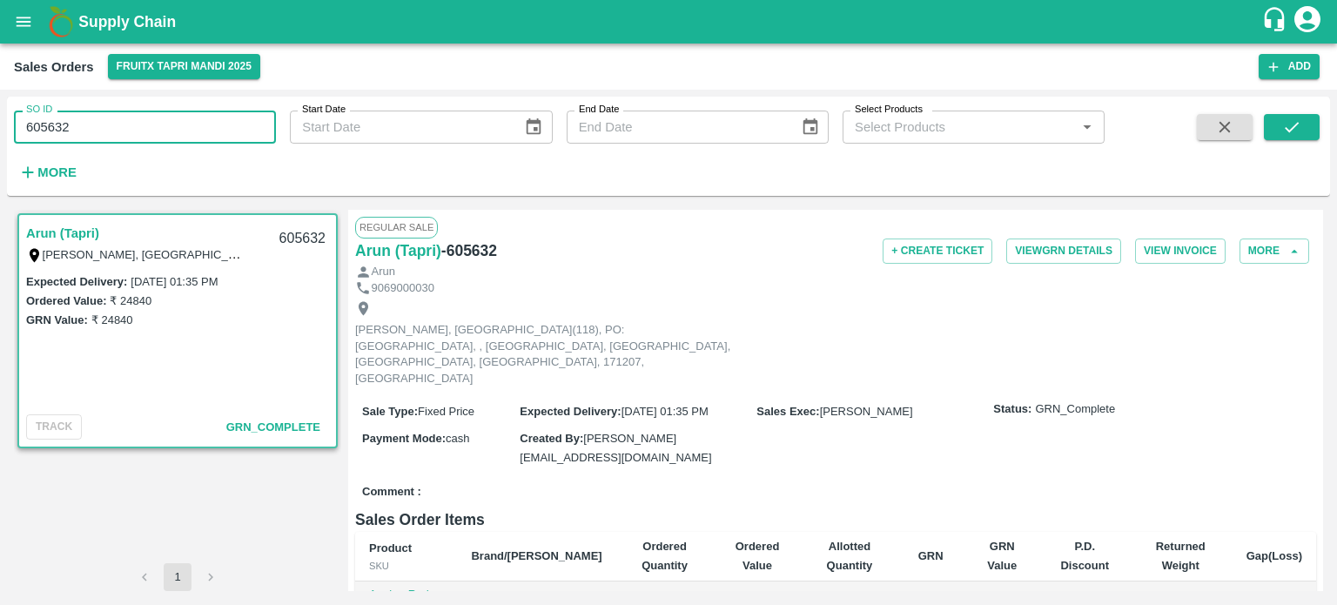
drag, startPoint x: 56, startPoint y: 128, endPoint x: 167, endPoint y: 122, distance: 111.6
click at [167, 122] on input "605632" at bounding box center [145, 127] width 262 height 33
click at [1278, 134] on button "submit" at bounding box center [1292, 127] width 56 height 26
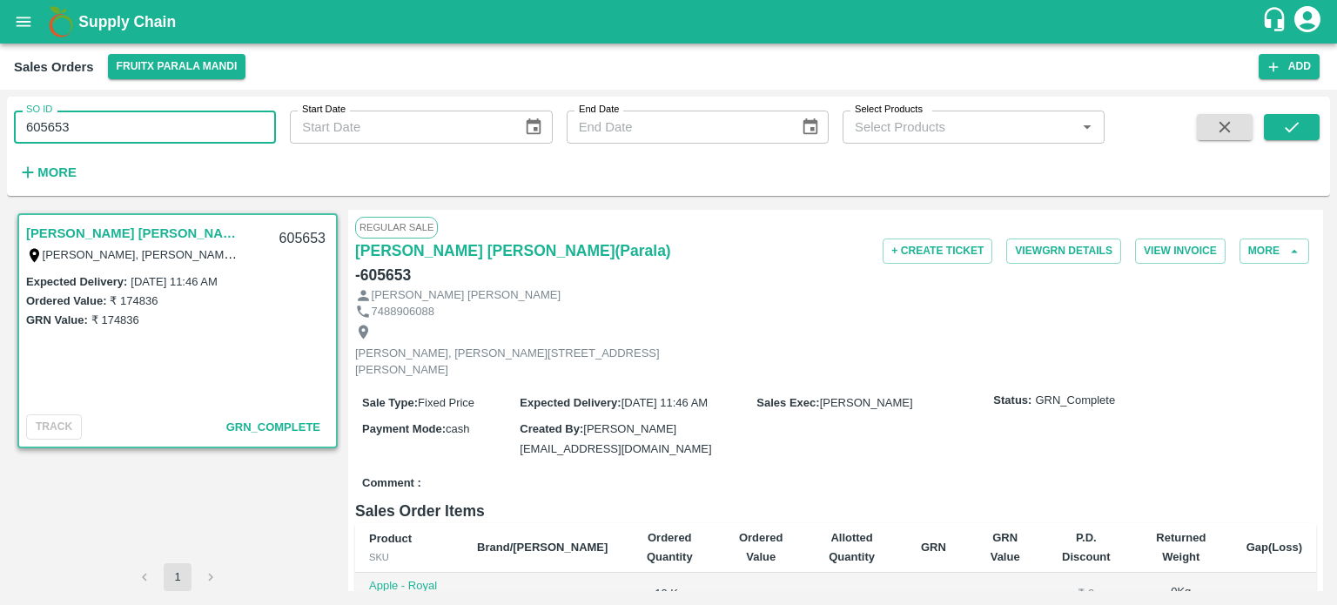
drag, startPoint x: 63, startPoint y: 127, endPoint x: 170, endPoint y: 117, distance: 107.6
click at [149, 117] on input "605653" at bounding box center [145, 127] width 262 height 33
type input "605652"
click at [1275, 130] on button "submit" at bounding box center [1292, 127] width 56 height 26
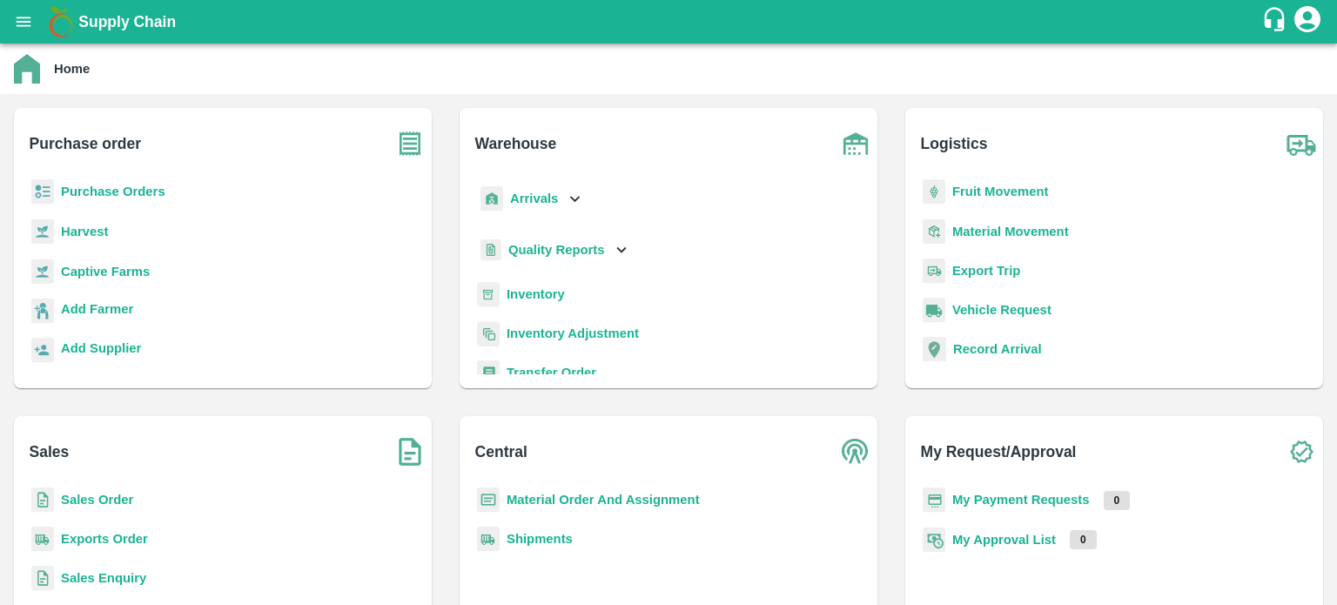
drag, startPoint x: 104, startPoint y: 538, endPoint x: 150, endPoint y: 403, distance: 142.6
click at [104, 538] on b "Exports Order" at bounding box center [104, 539] width 87 height 14
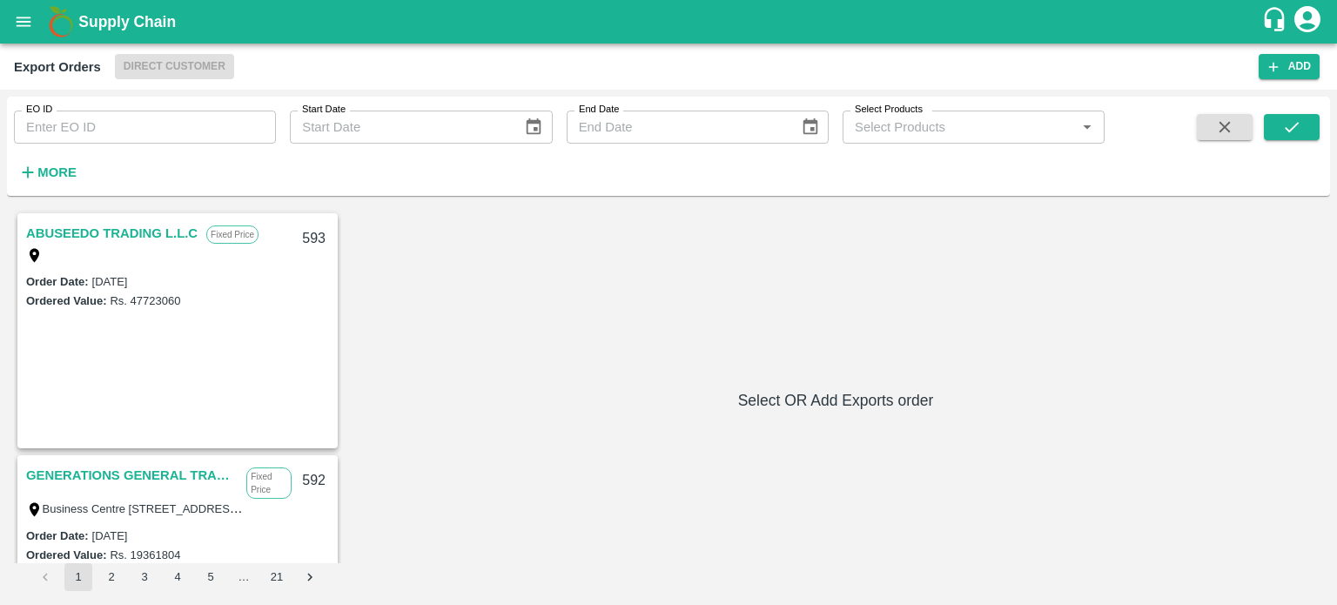
click at [134, 140] on input "EO ID" at bounding box center [145, 127] width 262 height 33
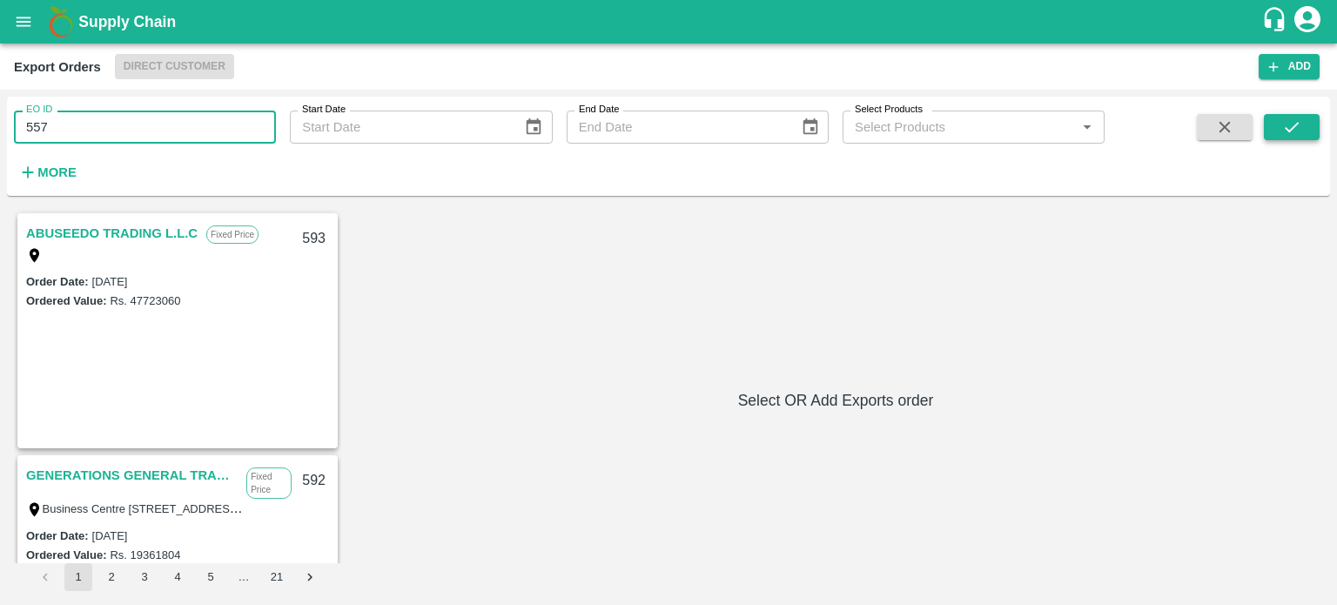
type input "557"
click at [1278, 124] on button "submit" at bounding box center [1292, 127] width 56 height 26
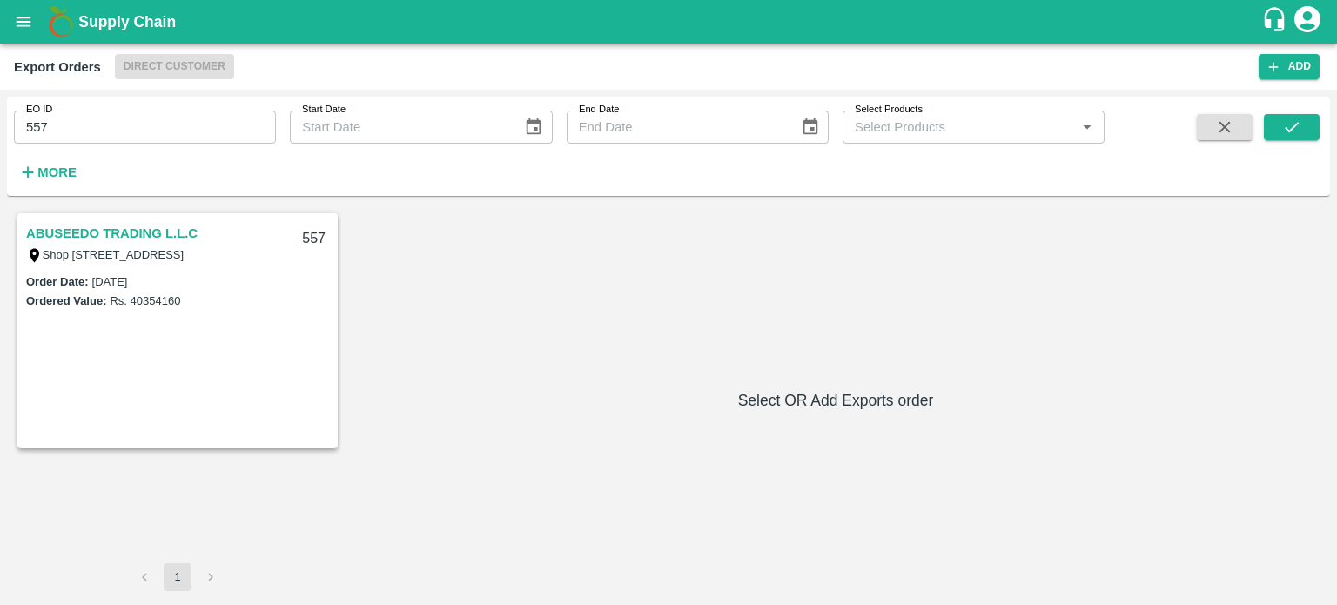
click at [138, 232] on link "ABUSEEDO TRADING L.L.C" at bounding box center [111, 233] width 171 height 23
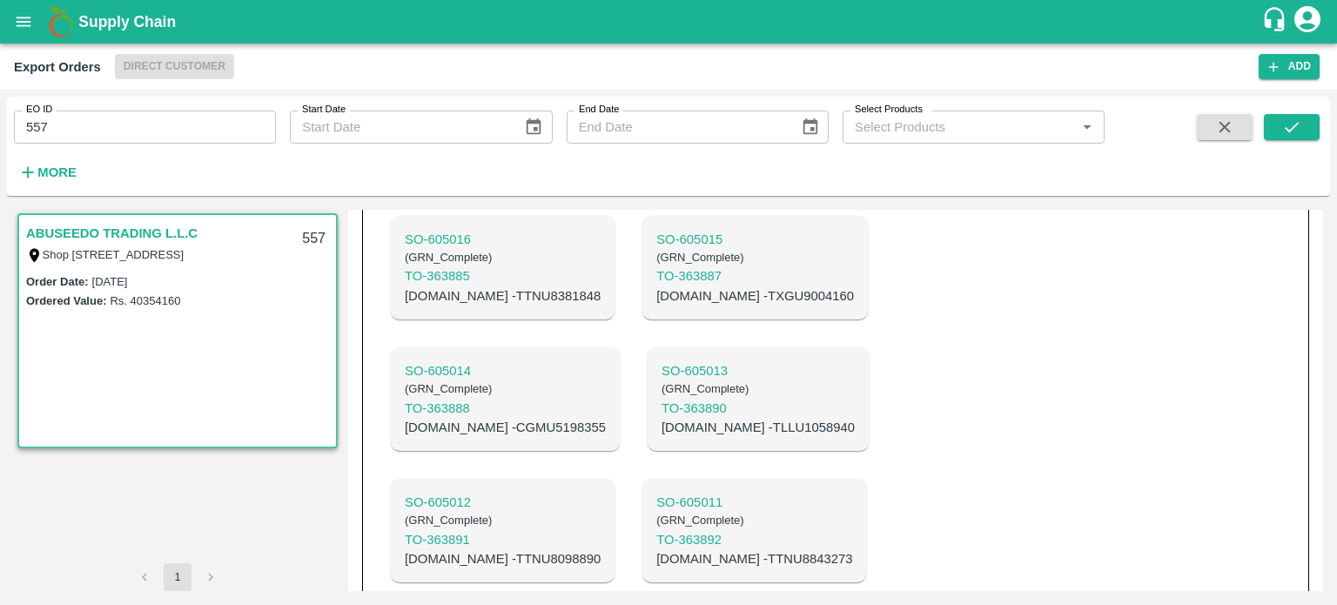
scroll to position [2420, 0]
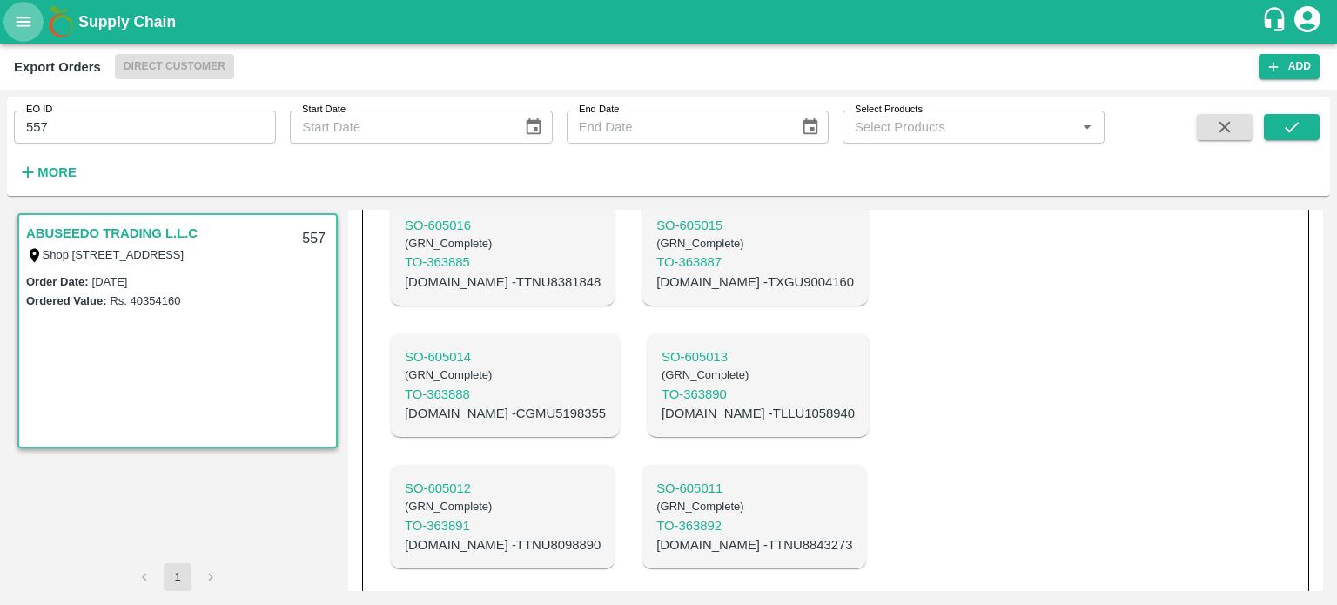
click at [31, 16] on icon "open drawer" at bounding box center [23, 21] width 19 height 19
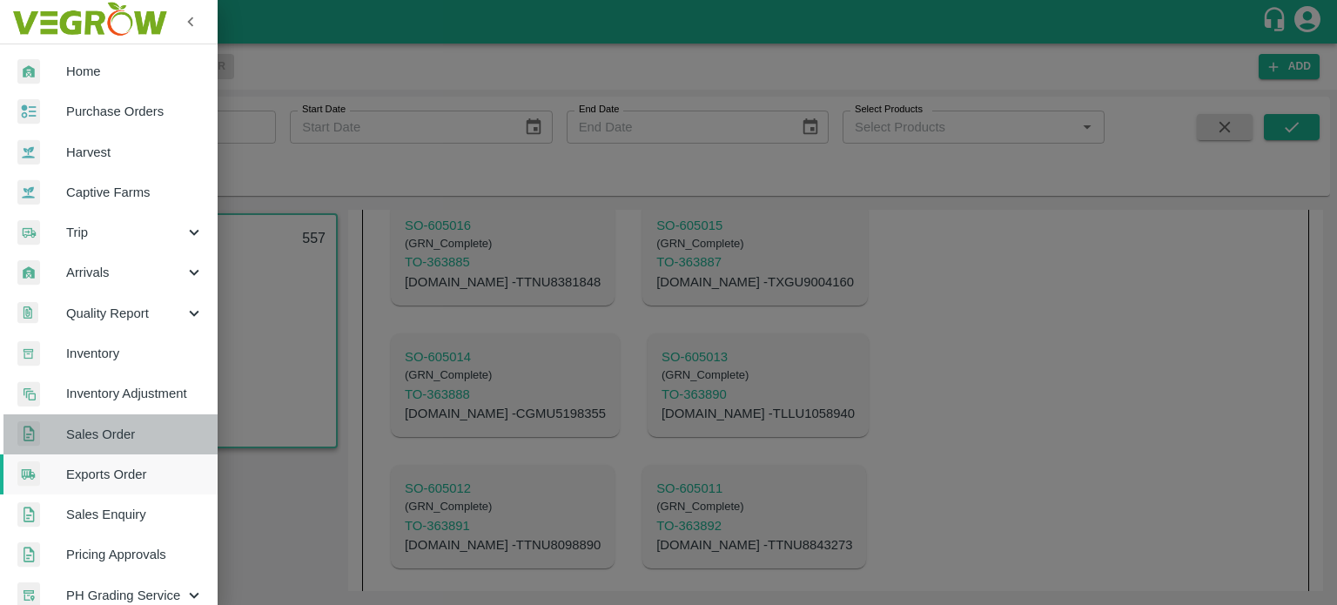
click at [111, 438] on span "Sales Order" at bounding box center [135, 434] width 138 height 19
